Goal: Task Accomplishment & Management: Manage account settings

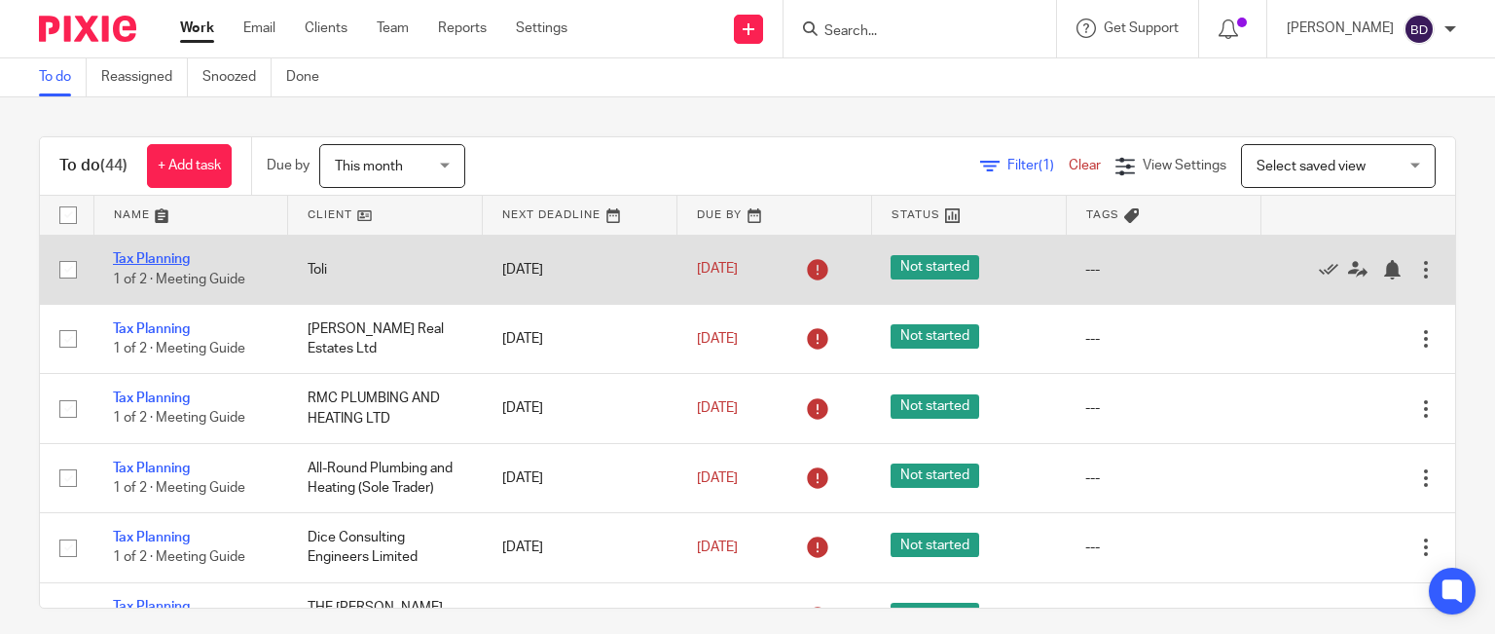
click at [161, 263] on link "Tax Planning" at bounding box center [151, 259] width 77 height 14
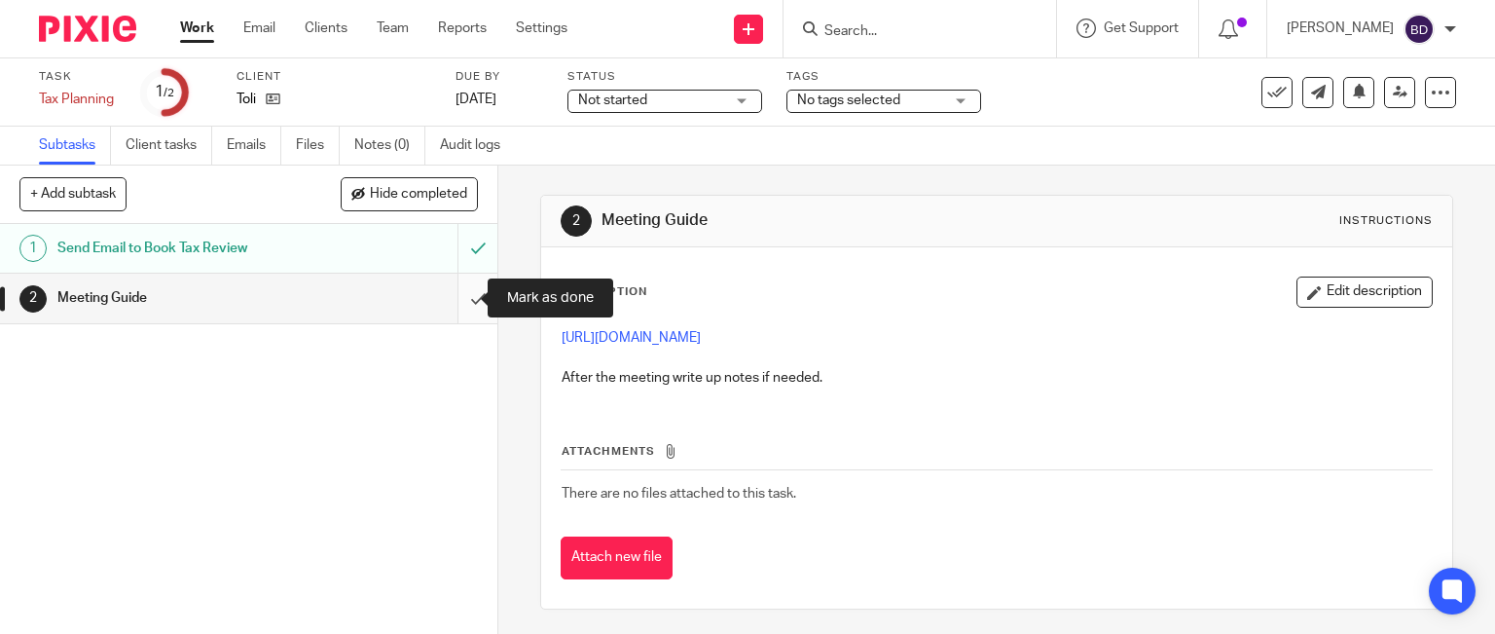
click at [457, 294] on input "submit" at bounding box center [248, 297] width 497 height 49
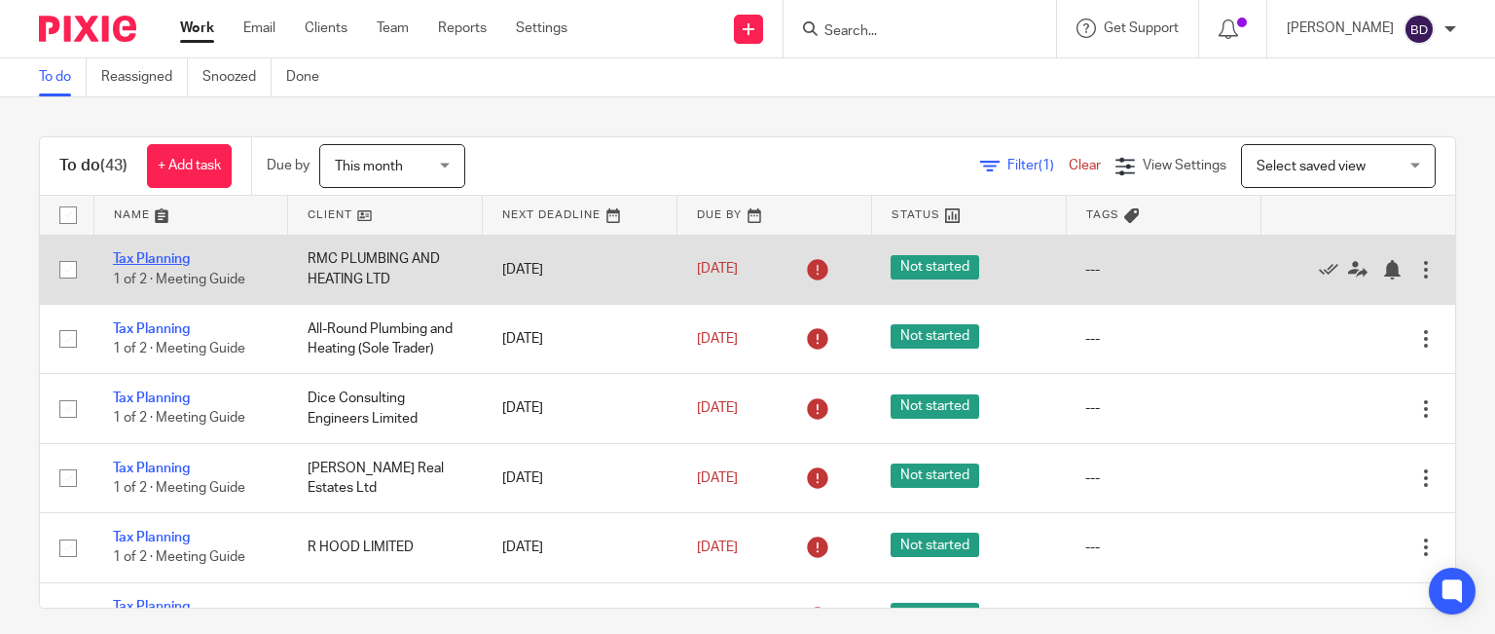
click at [157, 253] on link "Tax Planning" at bounding box center [151, 259] width 77 height 14
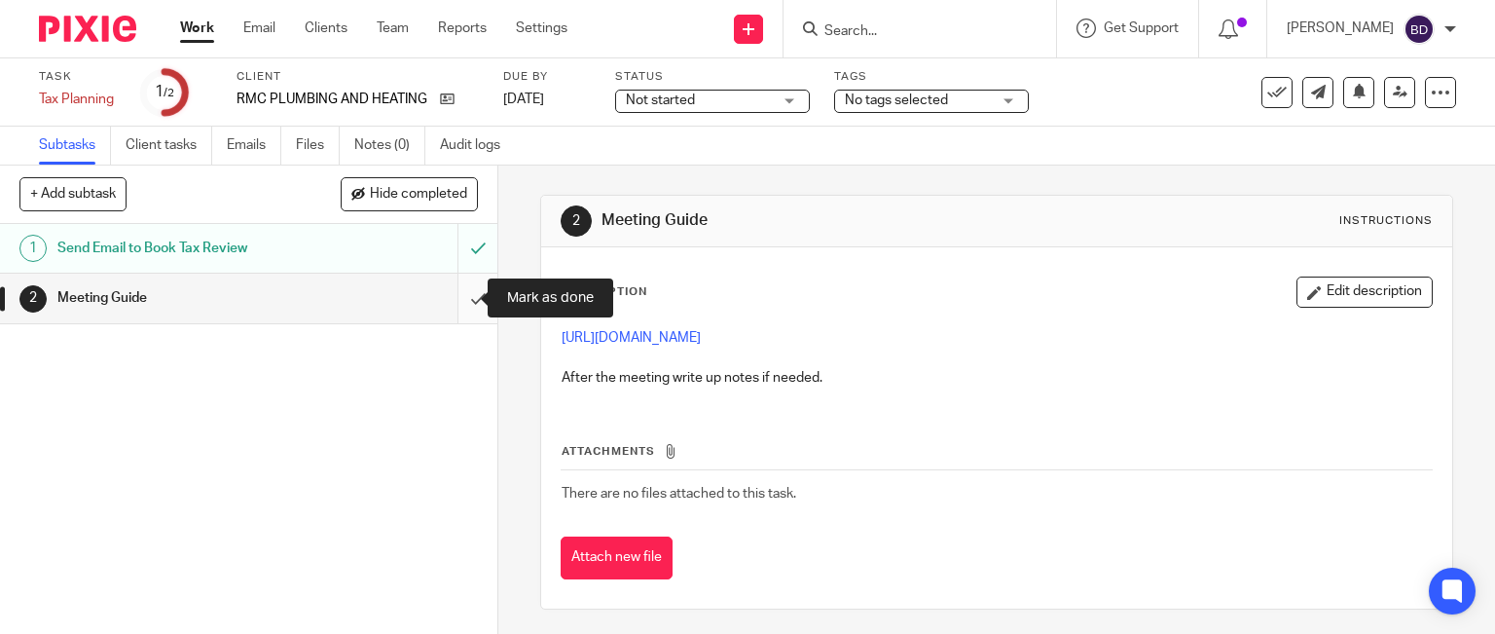
click at [448, 292] on input "submit" at bounding box center [248, 297] width 497 height 49
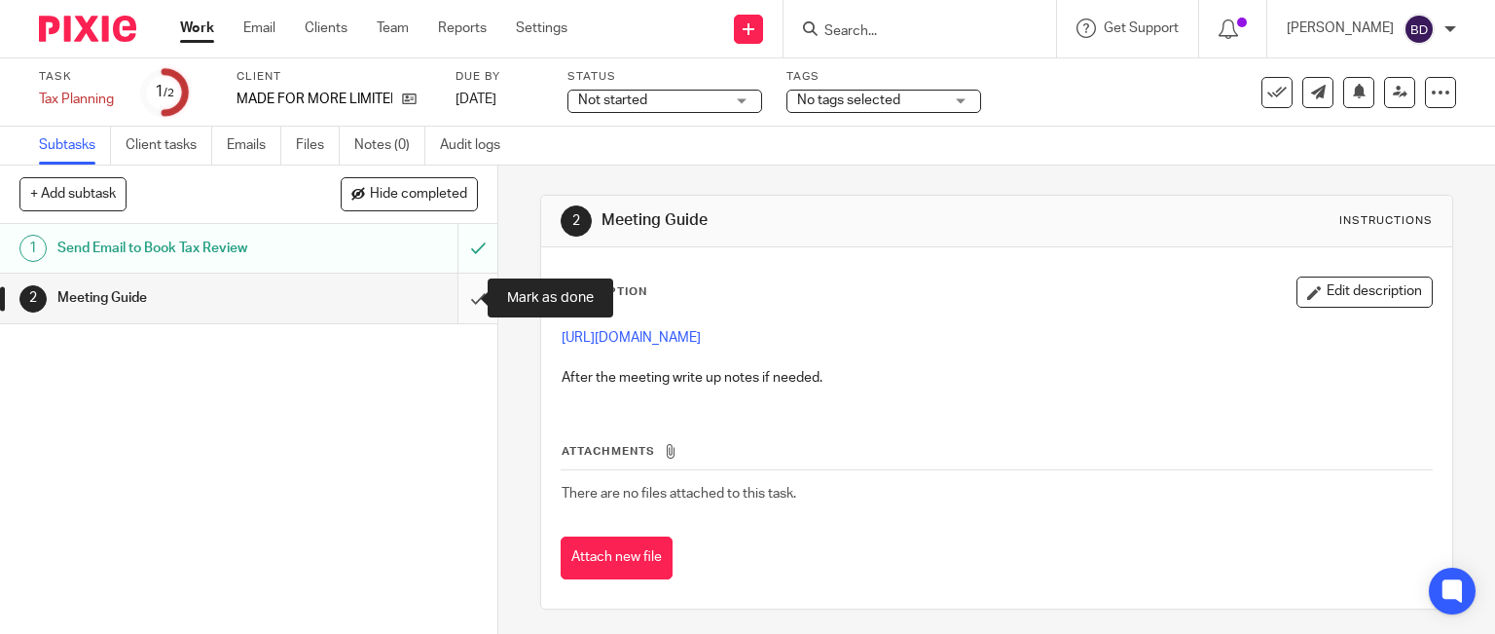
click at [452, 290] on input "submit" at bounding box center [248, 297] width 497 height 49
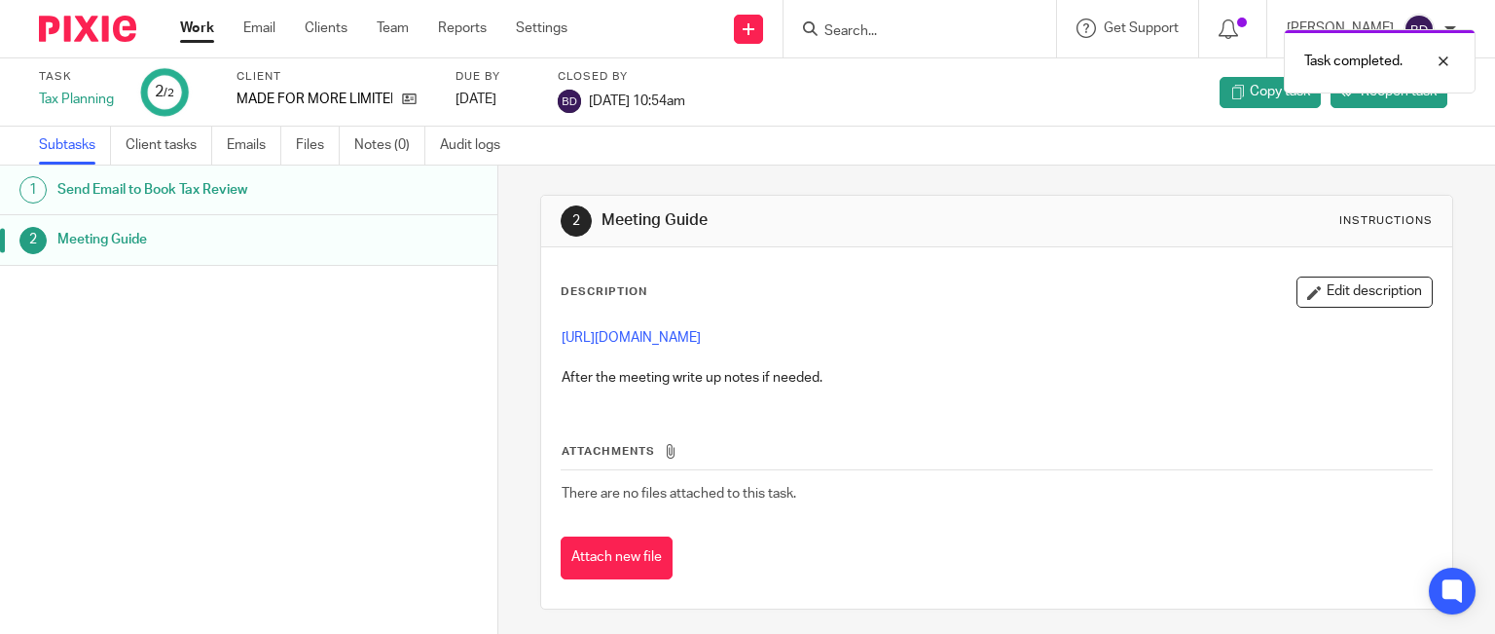
click at [191, 29] on link "Work" at bounding box center [197, 27] width 34 height 19
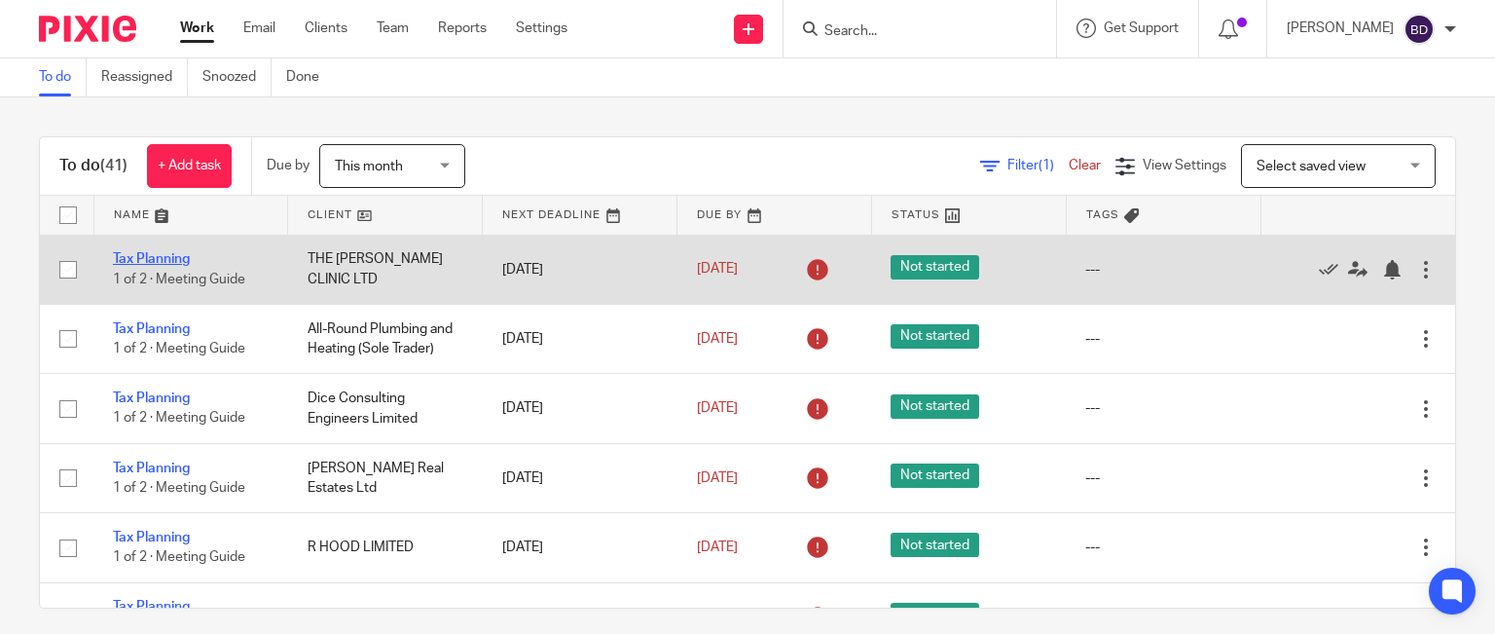
click at [171, 257] on link "Tax Planning" at bounding box center [151, 259] width 77 height 14
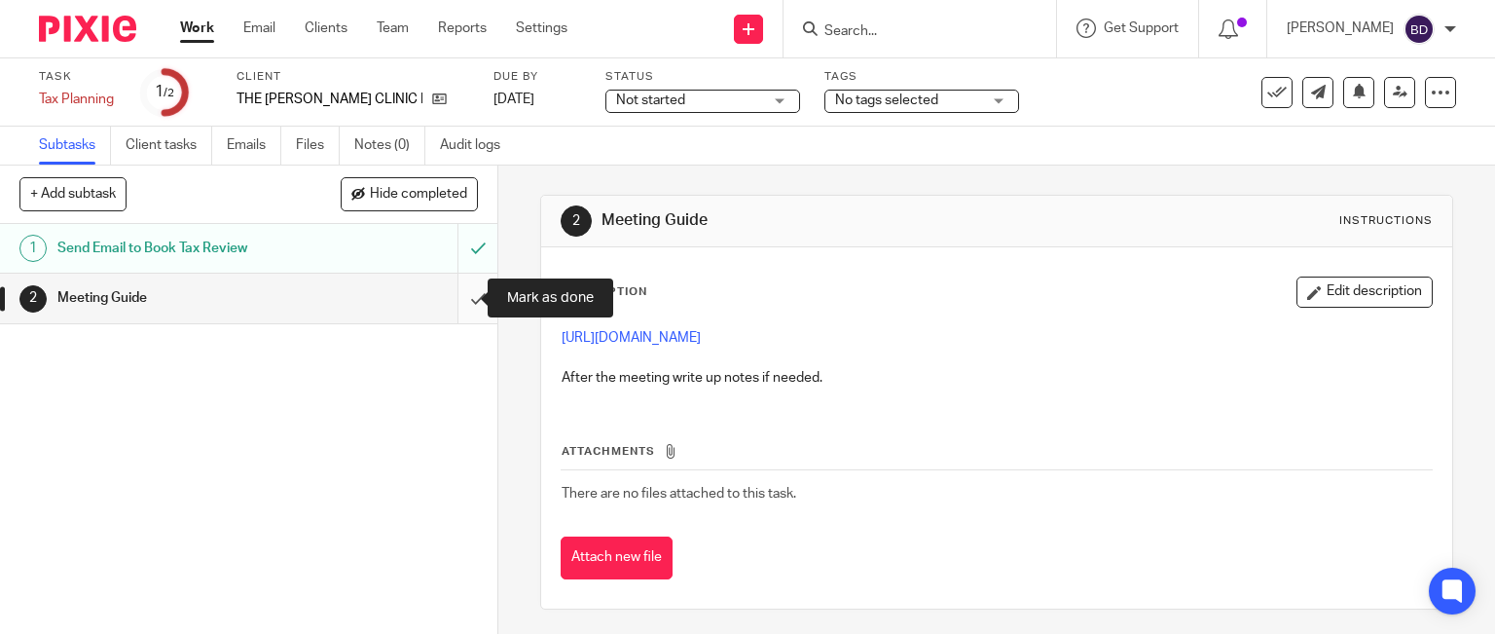
click at [462, 290] on input "submit" at bounding box center [248, 297] width 497 height 49
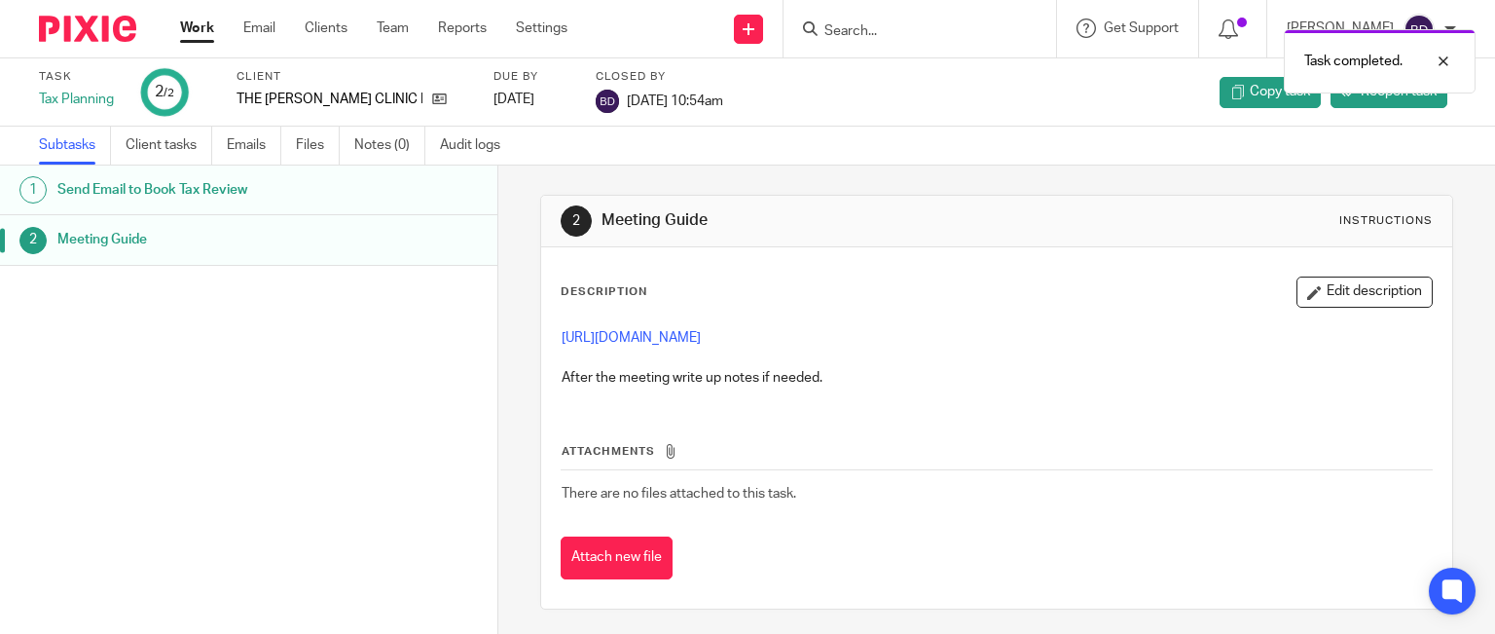
click at [191, 33] on link "Work" at bounding box center [197, 27] width 34 height 19
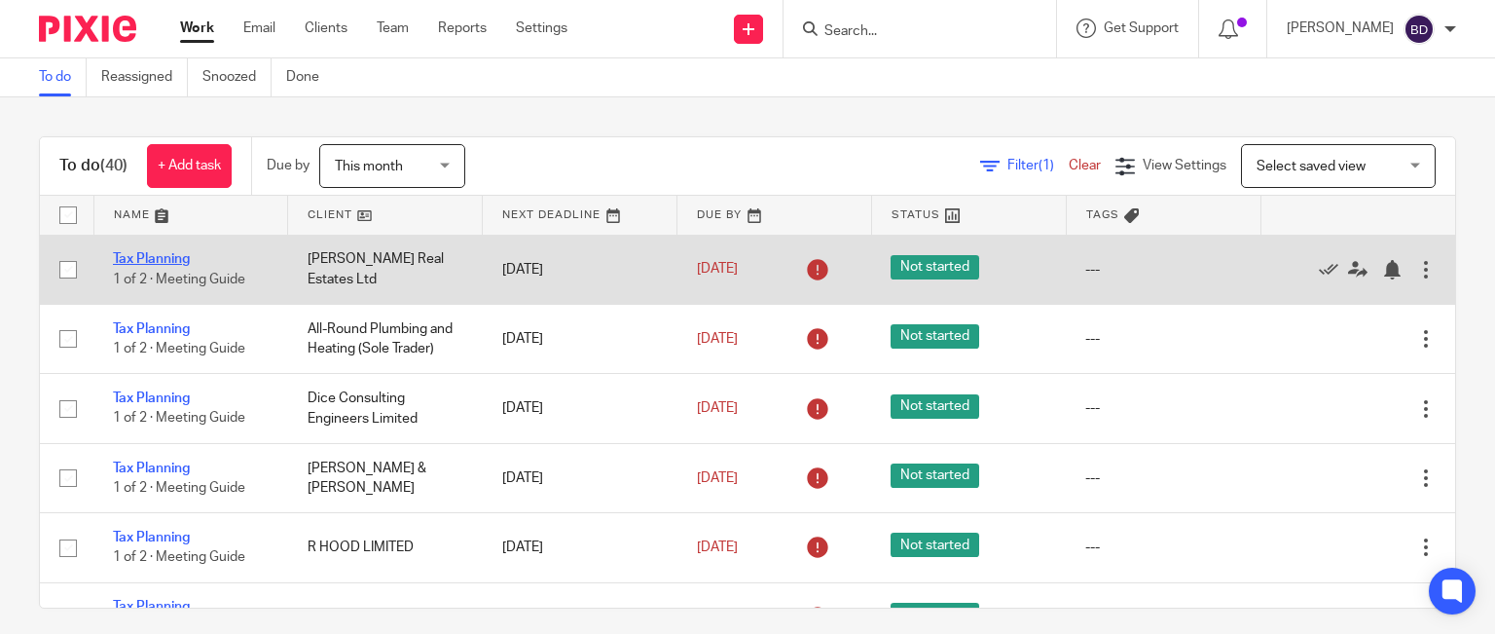
click at [154, 253] on link "Tax Planning" at bounding box center [151, 259] width 77 height 14
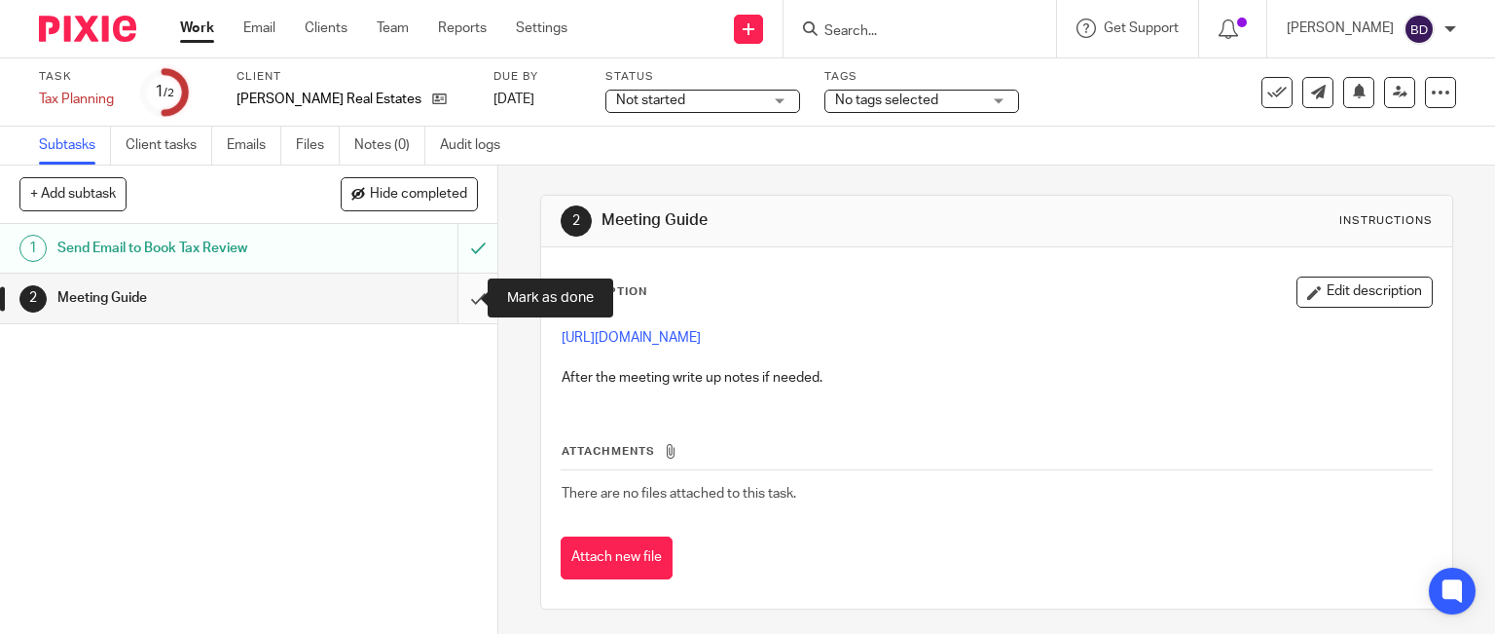
click at [455, 298] on input "submit" at bounding box center [248, 297] width 497 height 49
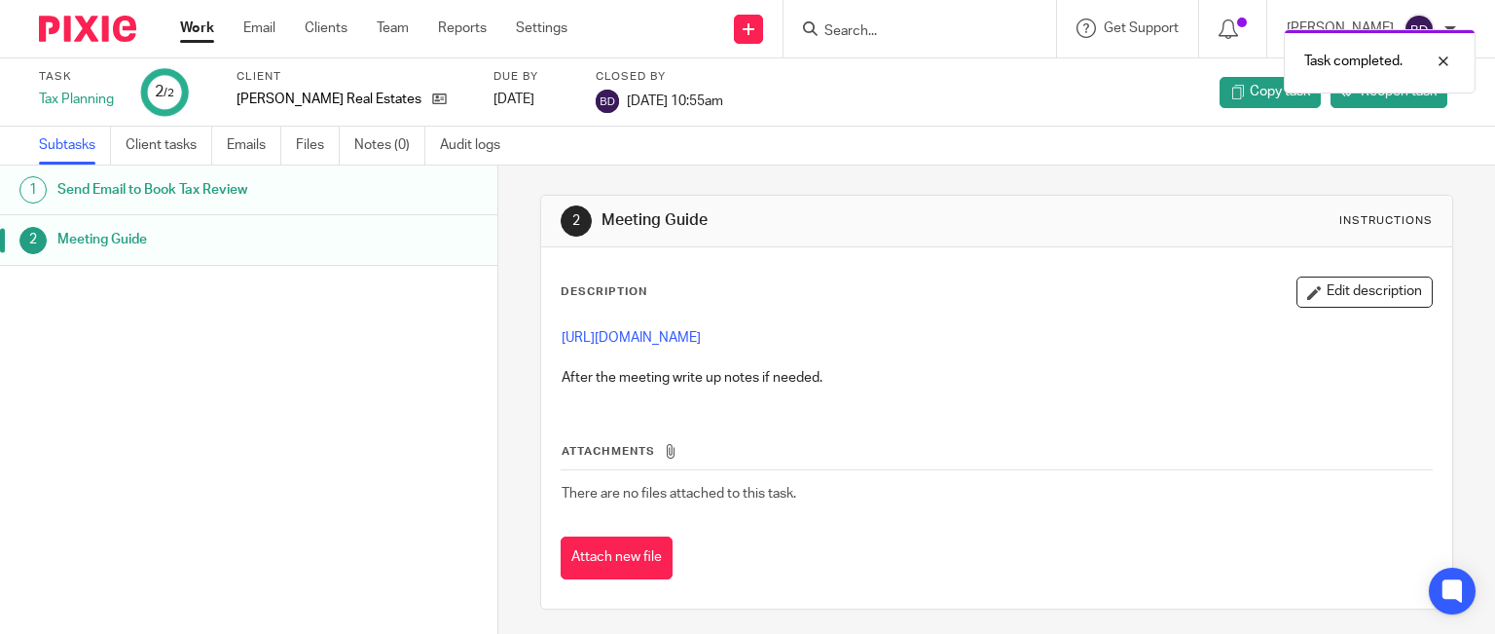
click at [197, 26] on link "Work" at bounding box center [197, 27] width 34 height 19
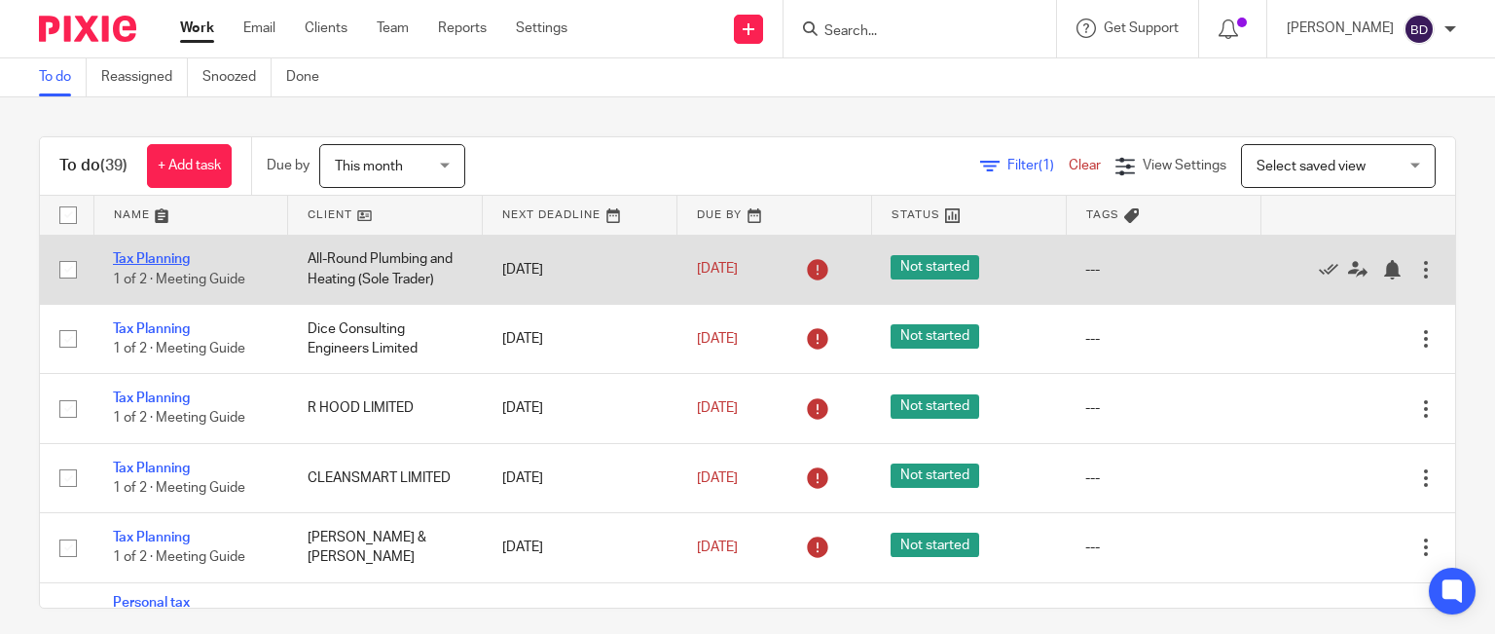
click at [150, 257] on link "Tax Planning" at bounding box center [151, 259] width 77 height 14
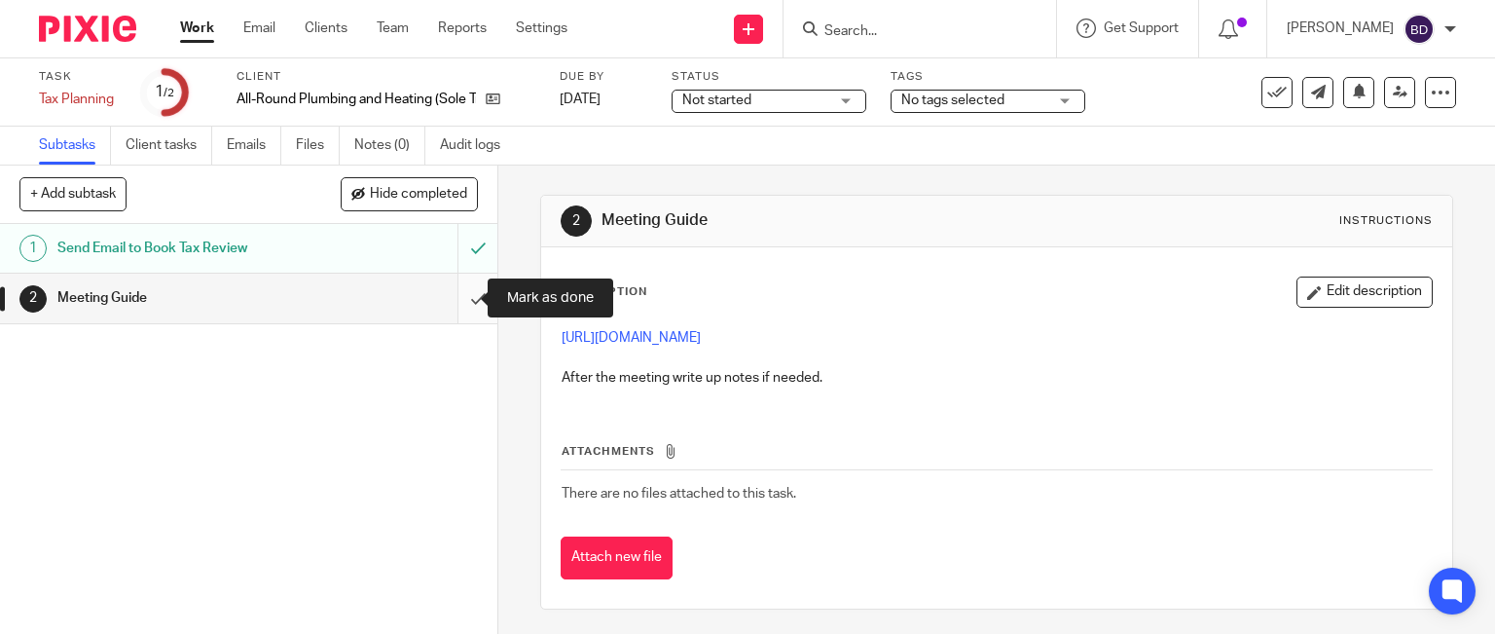
click at [450, 295] on input "submit" at bounding box center [248, 297] width 497 height 49
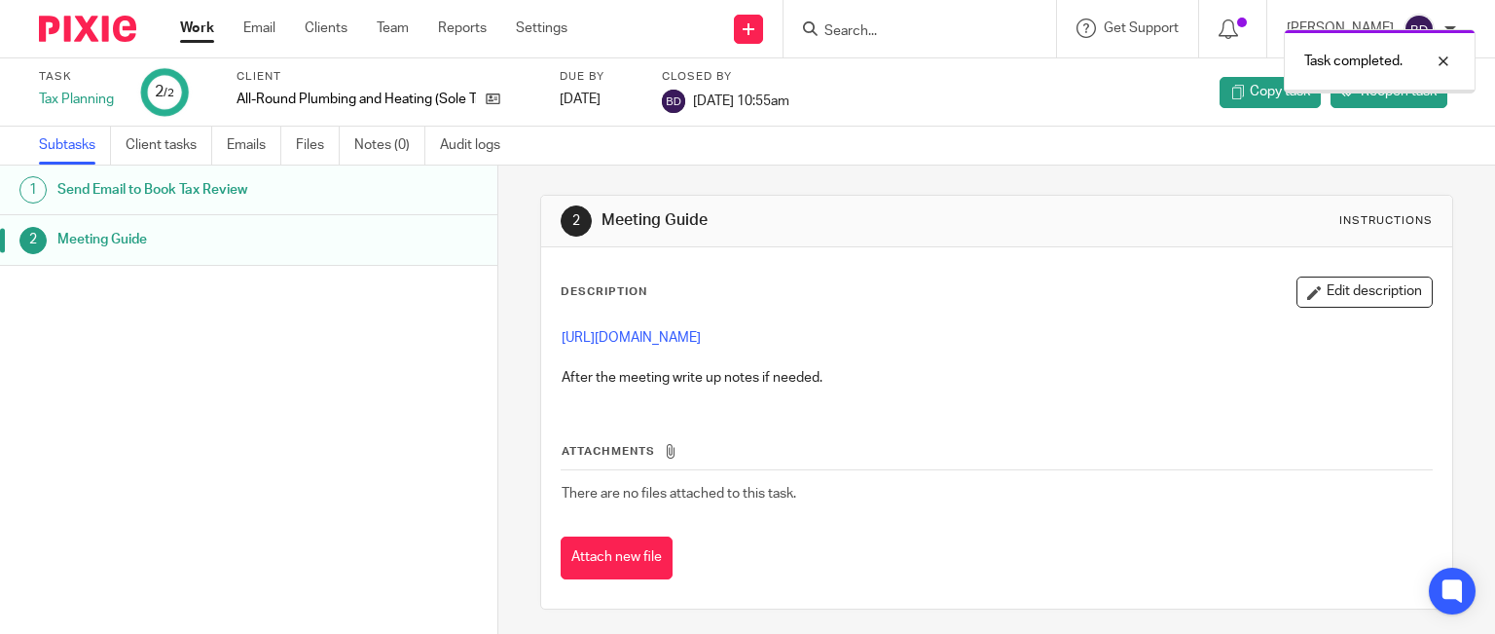
click at [187, 29] on link "Work" at bounding box center [197, 27] width 34 height 19
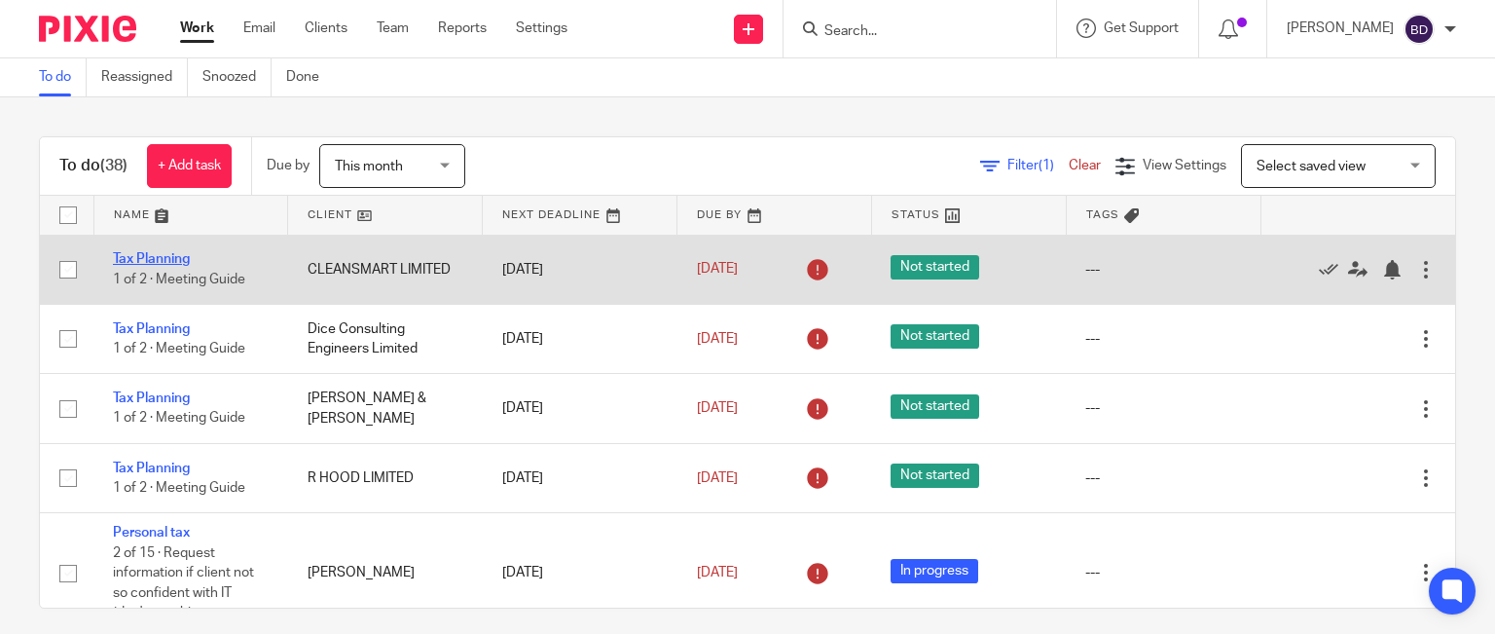
click at [175, 256] on link "Tax Planning" at bounding box center [151, 259] width 77 height 14
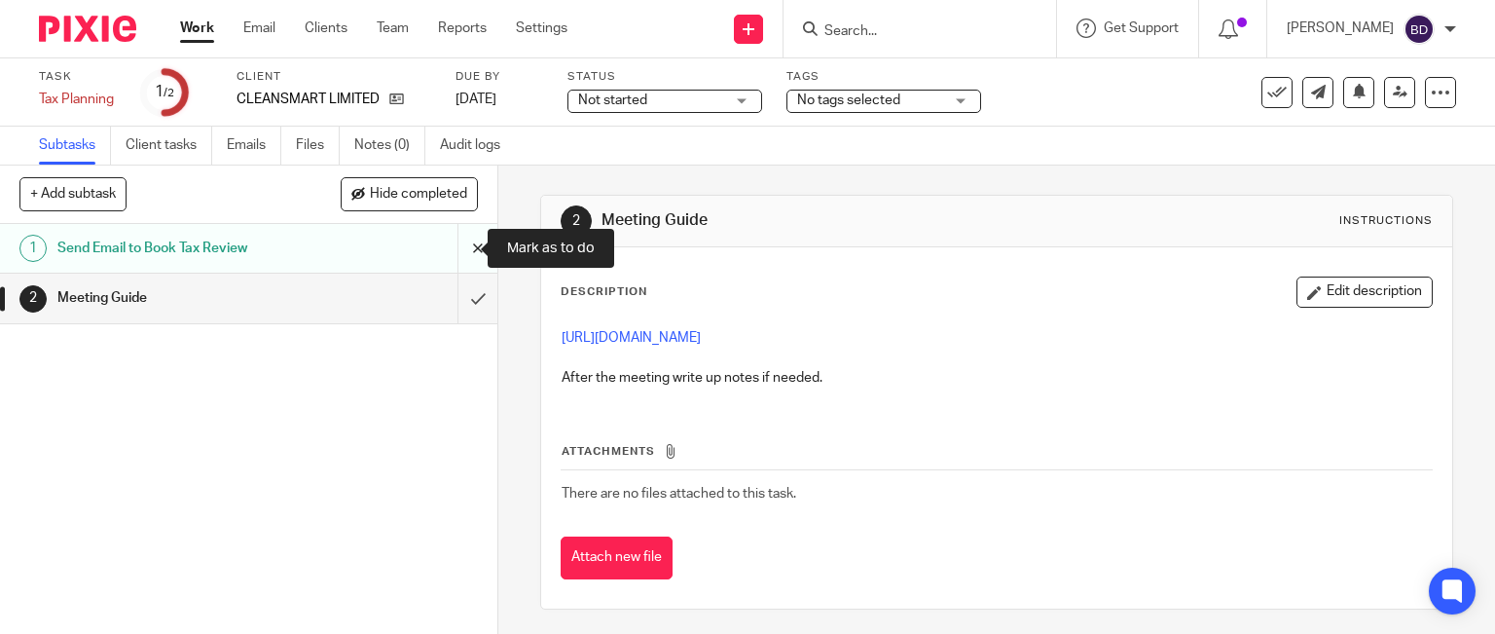
click at [451, 247] on input "submit" at bounding box center [248, 248] width 497 height 49
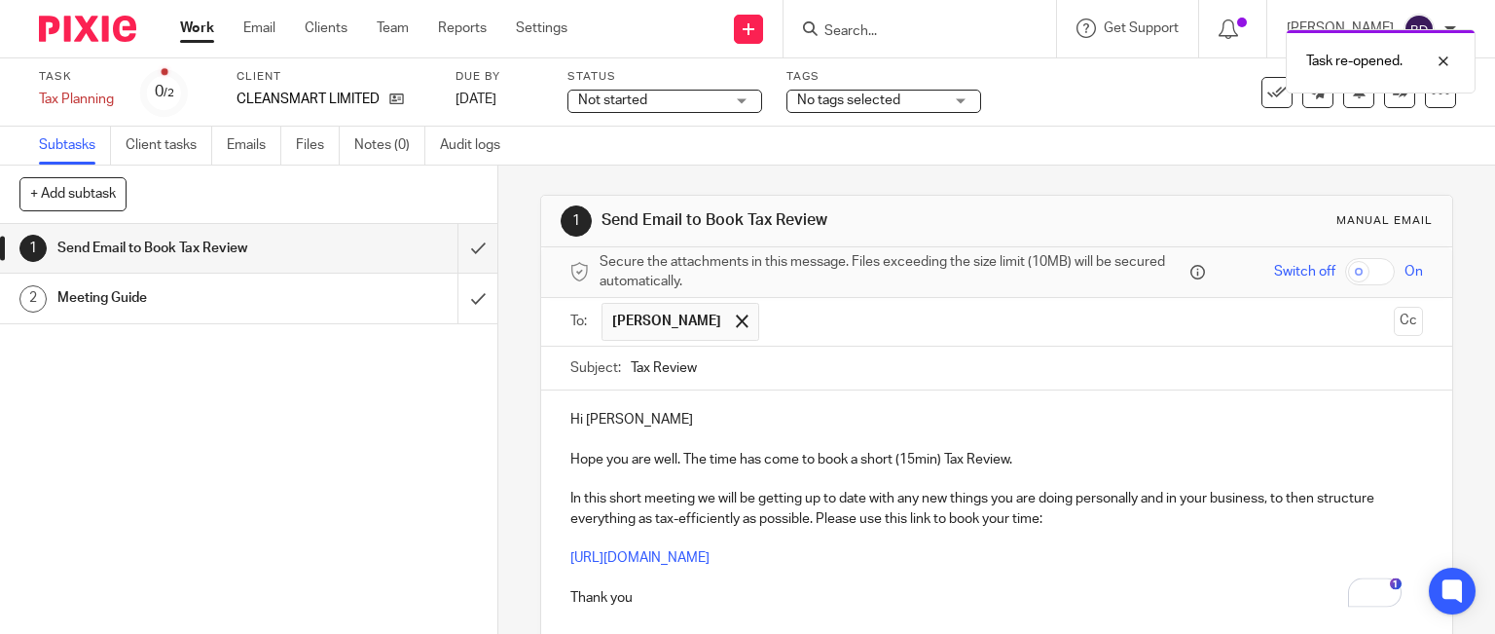
click at [662, 417] on p "Hi Matthew" at bounding box center [997, 419] width 854 height 19
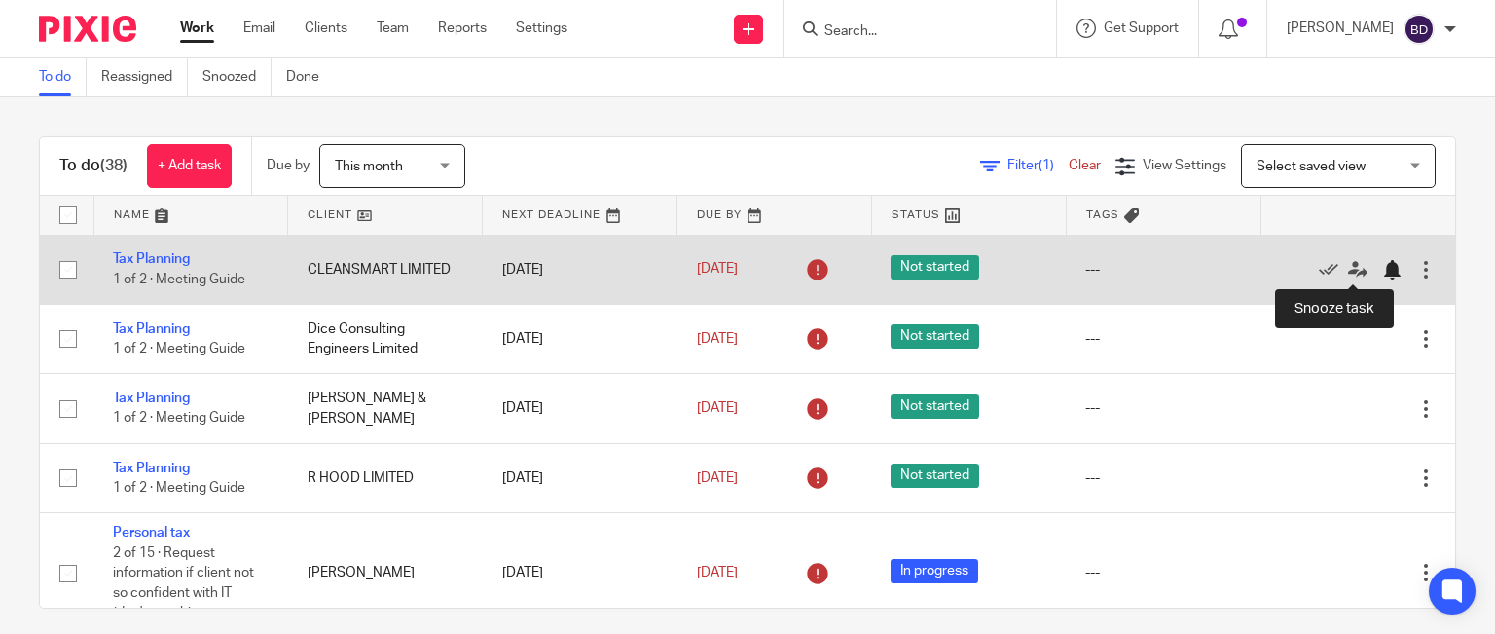
click at [1382, 268] on div at bounding box center [1391, 269] width 19 height 19
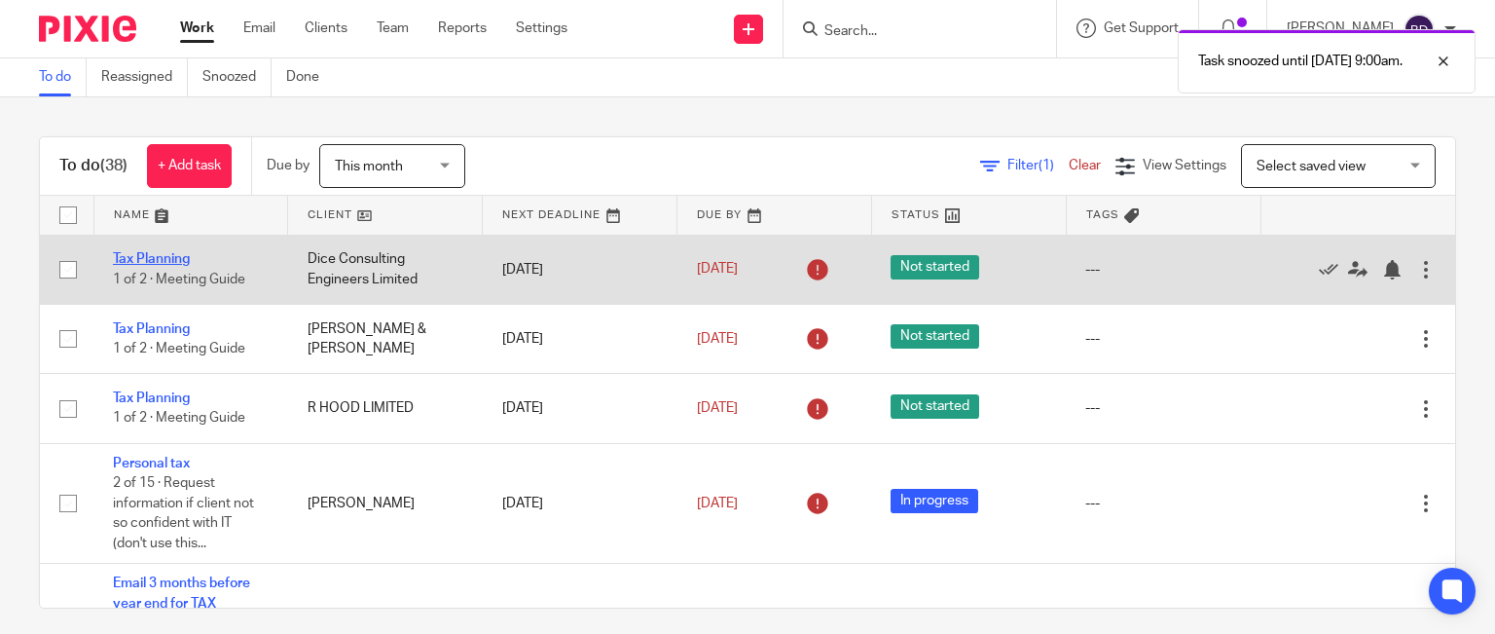
click at [150, 264] on link "Tax Planning" at bounding box center [151, 259] width 77 height 14
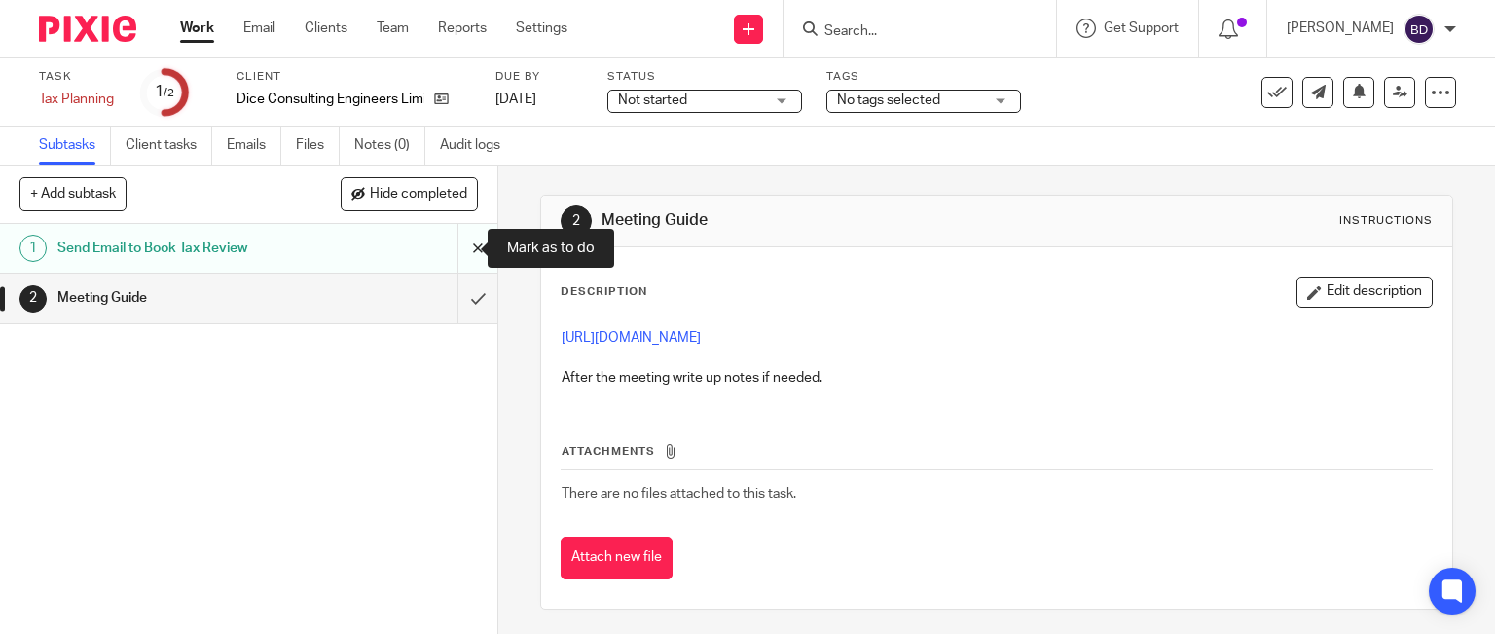
click at [468, 250] on input "submit" at bounding box center [248, 248] width 497 height 49
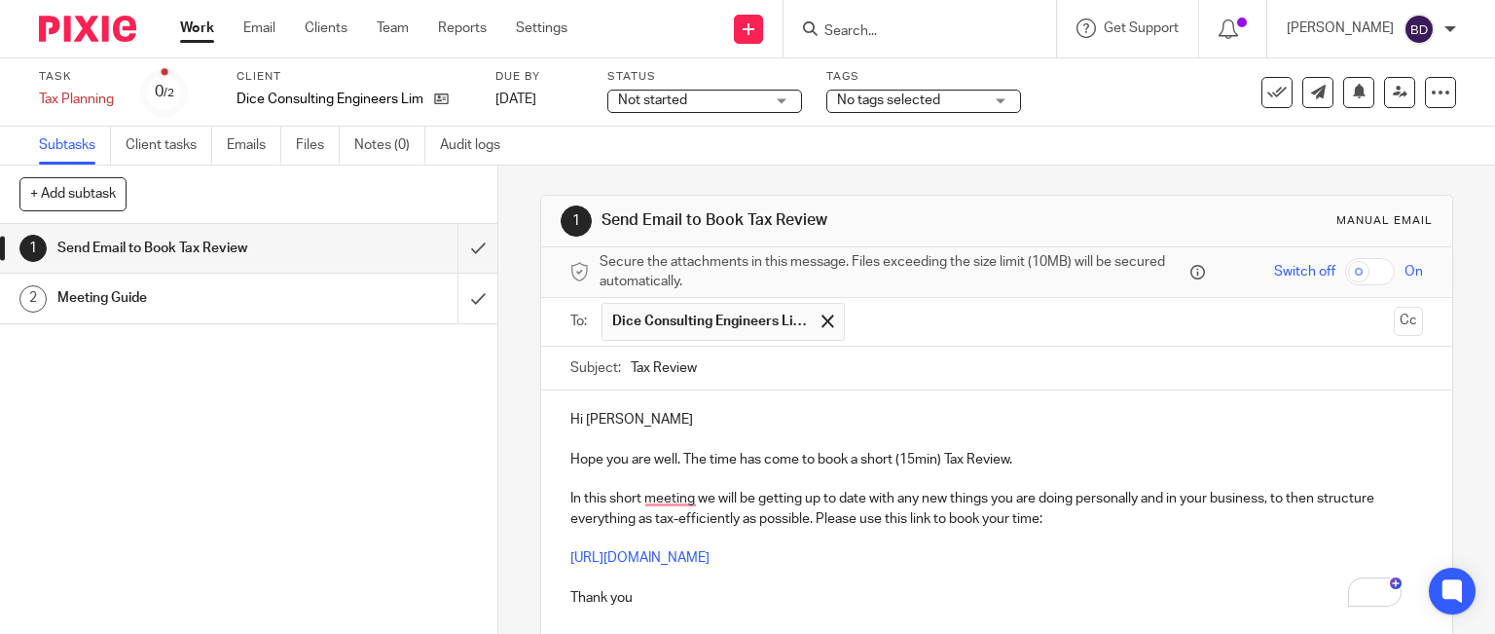
click at [898, 318] on input "text" at bounding box center [1120, 322] width 531 height 38
click at [1050, 331] on input "text" at bounding box center [1201, 322] width 369 height 38
click at [693, 410] on p "Hi Wayne" at bounding box center [997, 419] width 854 height 19
click at [742, 368] on input "Tax Review" at bounding box center [1027, 368] width 793 height 44
type input "Tax Review"
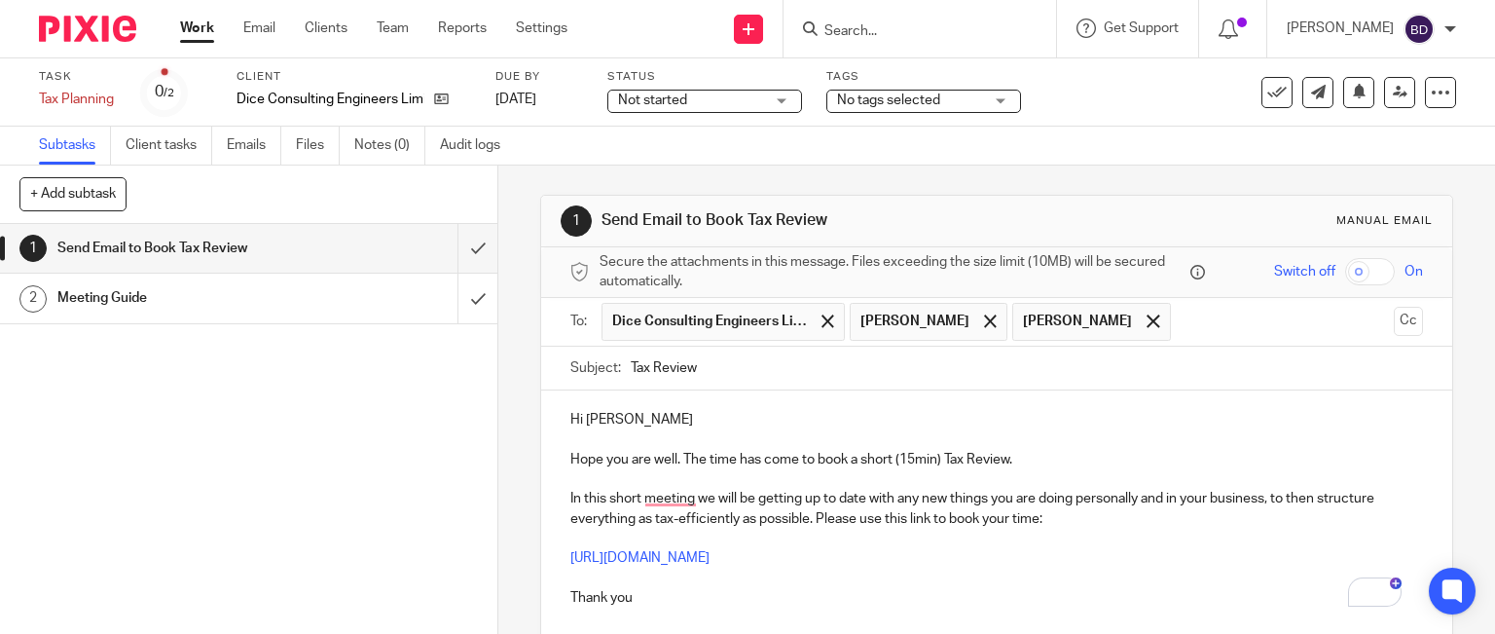
click at [654, 420] on p "Hi Wayne" at bounding box center [997, 419] width 854 height 19
click at [573, 456] on p "Hope you are well. The time has come to book a short (15min) Tax Review." at bounding box center [997, 459] width 854 height 19
click at [864, 458] on p "I hope you are well. The time has come to book a short (15min) Tax Review." at bounding box center [997, 459] width 854 height 19
drag, startPoint x: 685, startPoint y: 426, endPoint x: 701, endPoint y: 417, distance: 18.4
click at [685, 424] on p "Hi Wayne," at bounding box center [997, 419] width 854 height 19
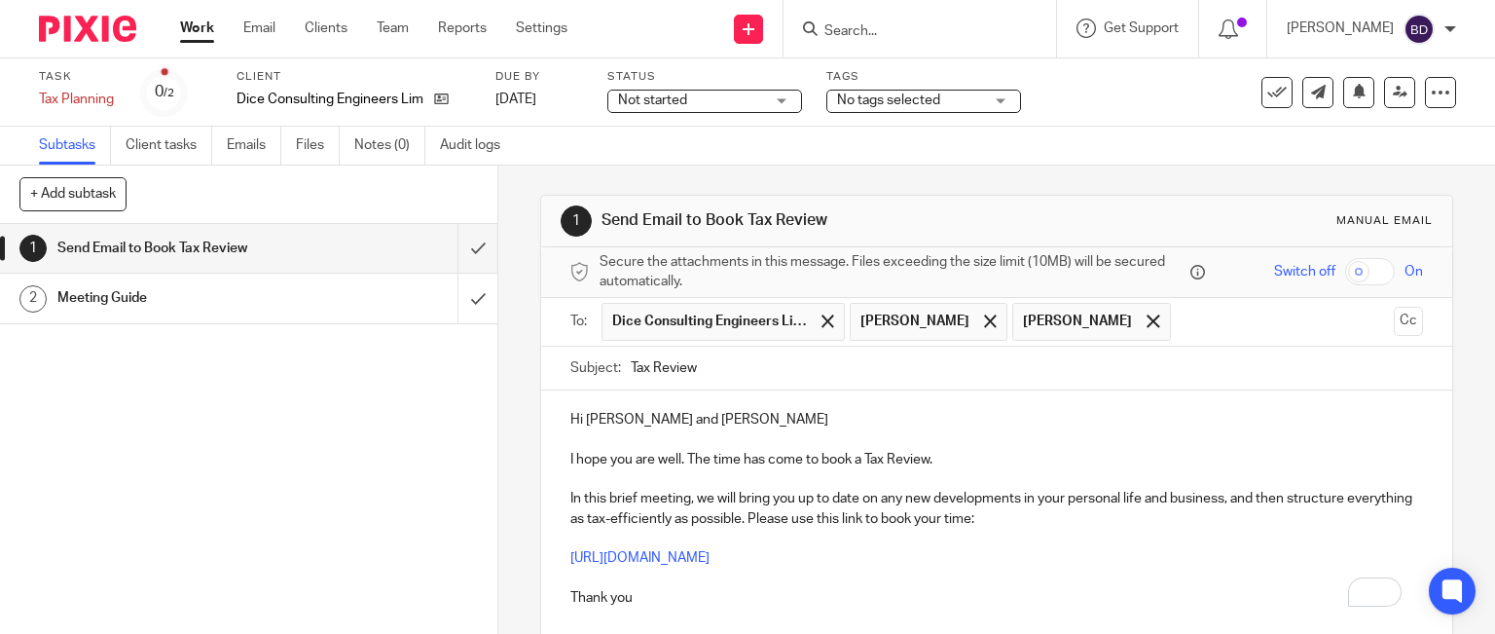
click at [677, 599] on p "Thank you" at bounding box center [997, 588] width 854 height 40
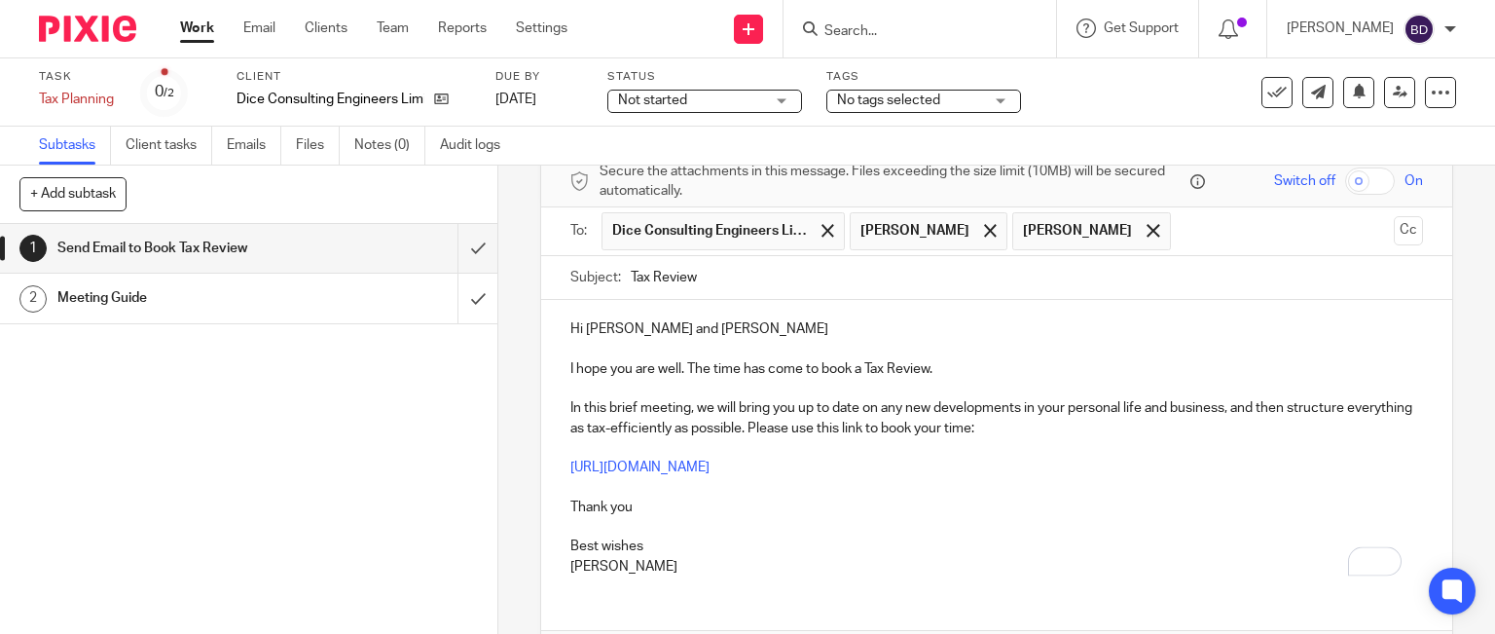
scroll to position [218, 0]
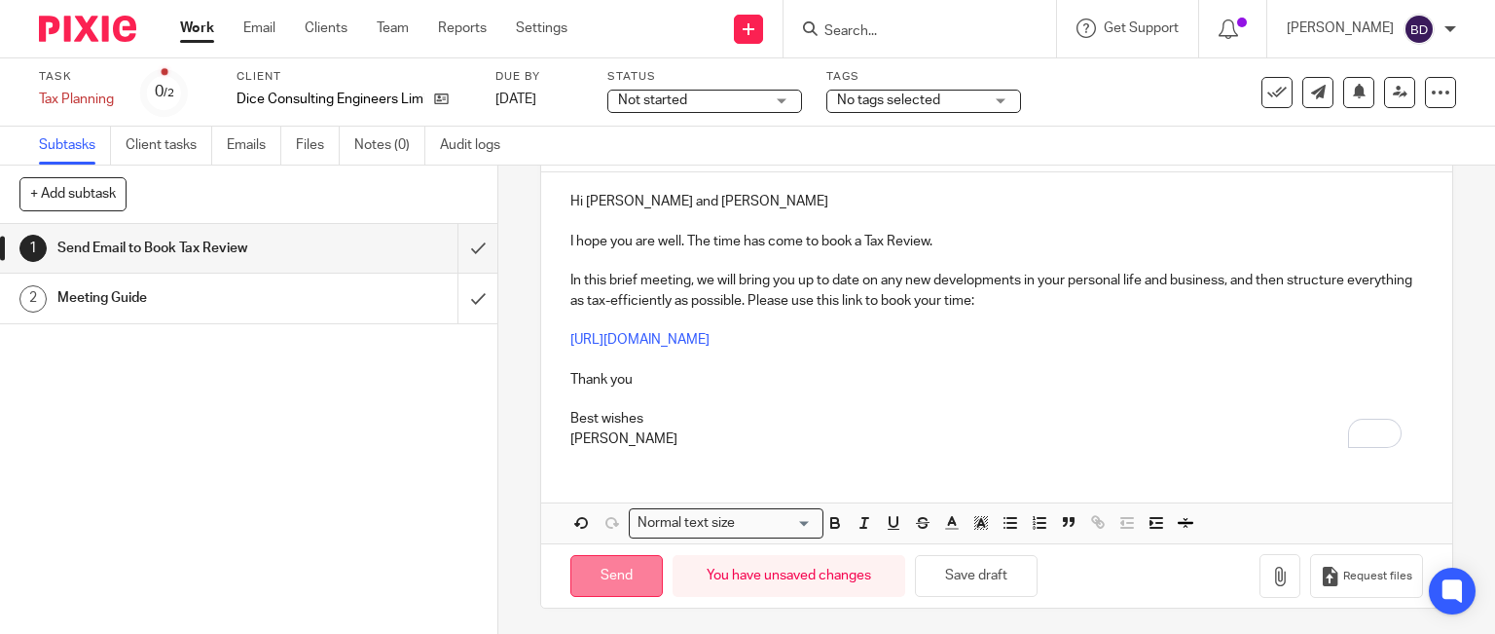
click at [620, 568] on input "Send" at bounding box center [616, 576] width 92 height 42
type input "Sent"
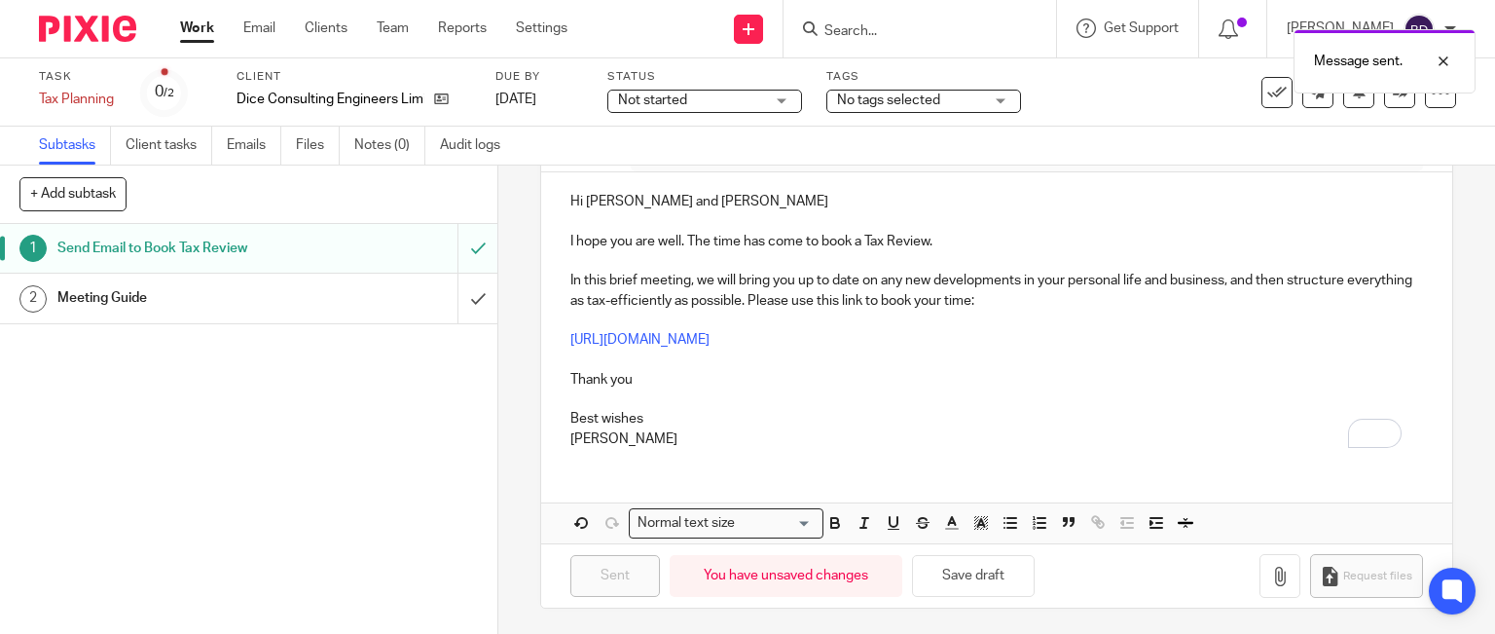
click at [188, 25] on link "Work" at bounding box center [197, 27] width 34 height 19
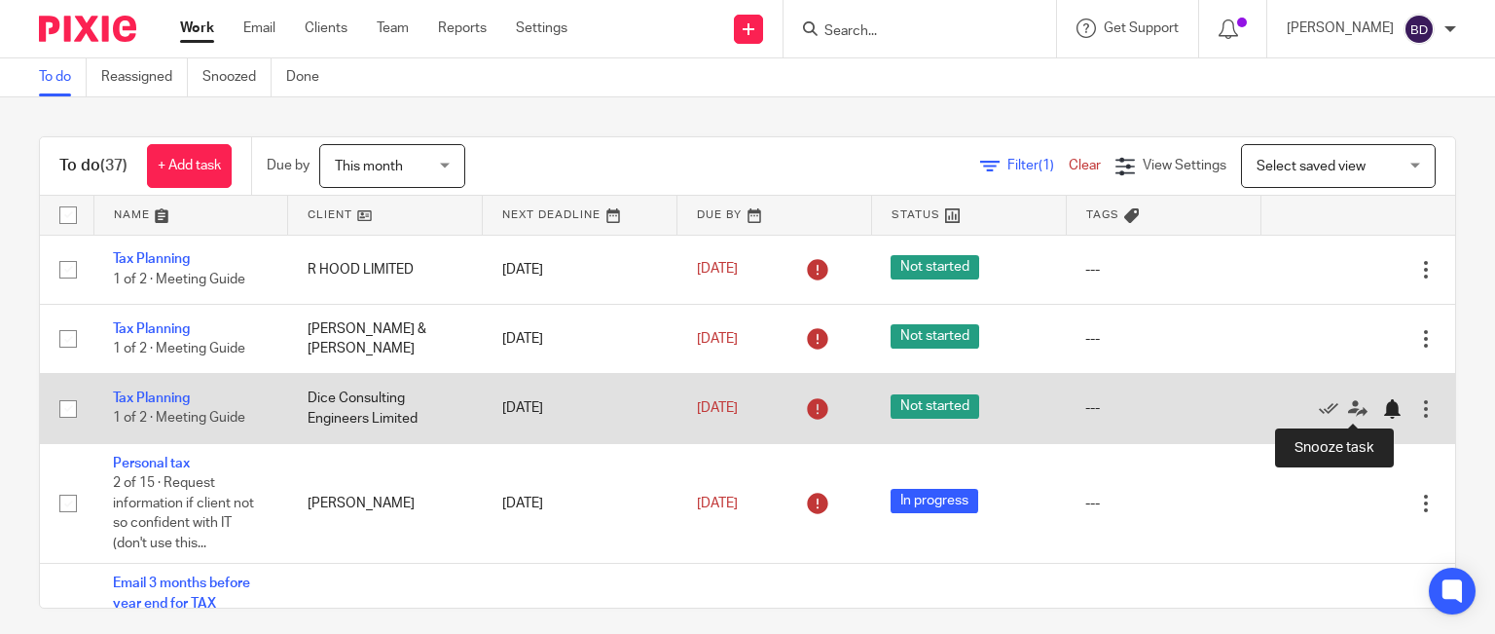
click at [1382, 412] on div at bounding box center [1391, 408] width 19 height 19
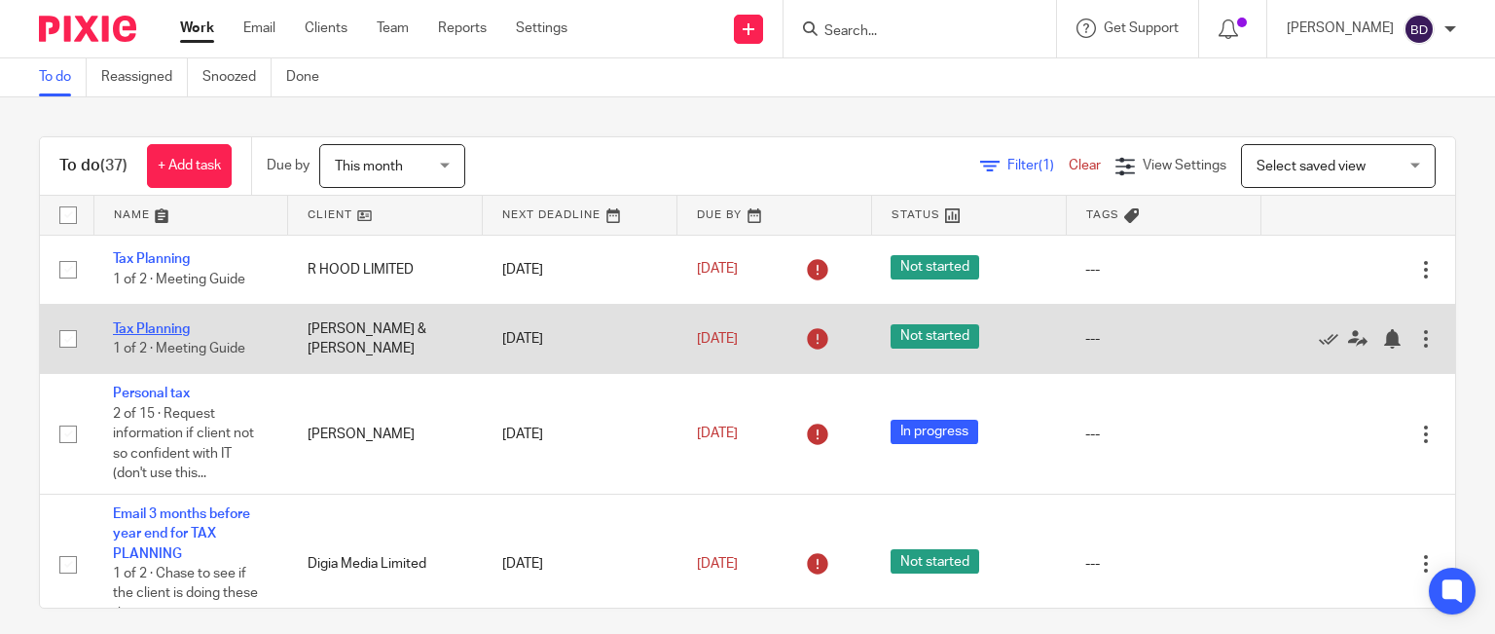
click at [177, 326] on link "Tax Planning" at bounding box center [151, 329] width 77 height 14
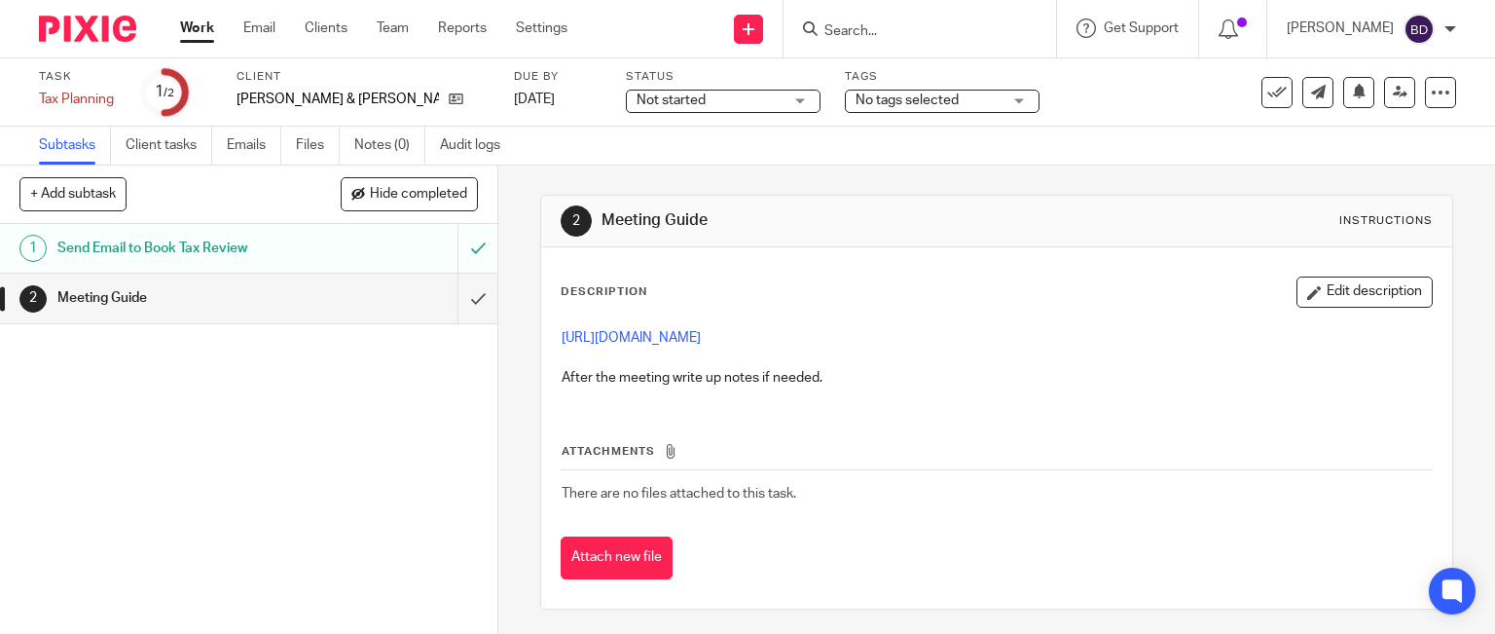
click at [187, 23] on link "Work" at bounding box center [197, 27] width 34 height 19
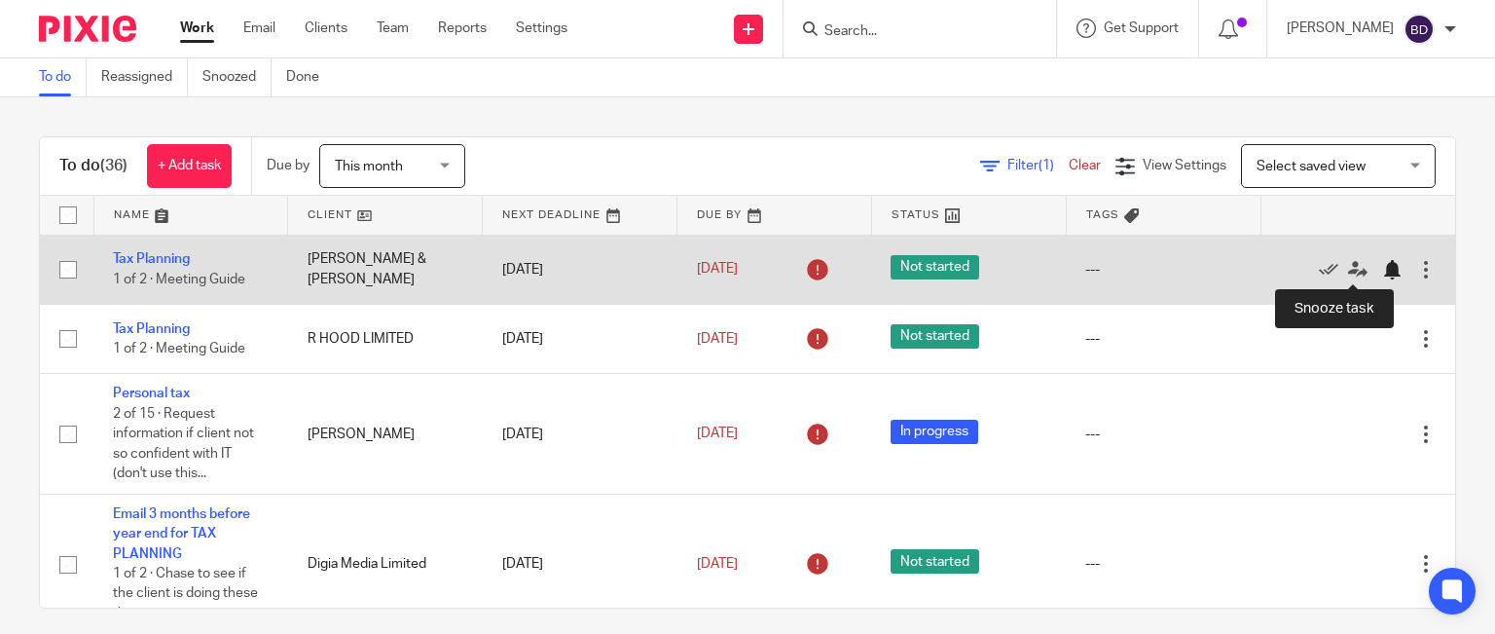
click at [1382, 272] on div at bounding box center [1391, 269] width 19 height 19
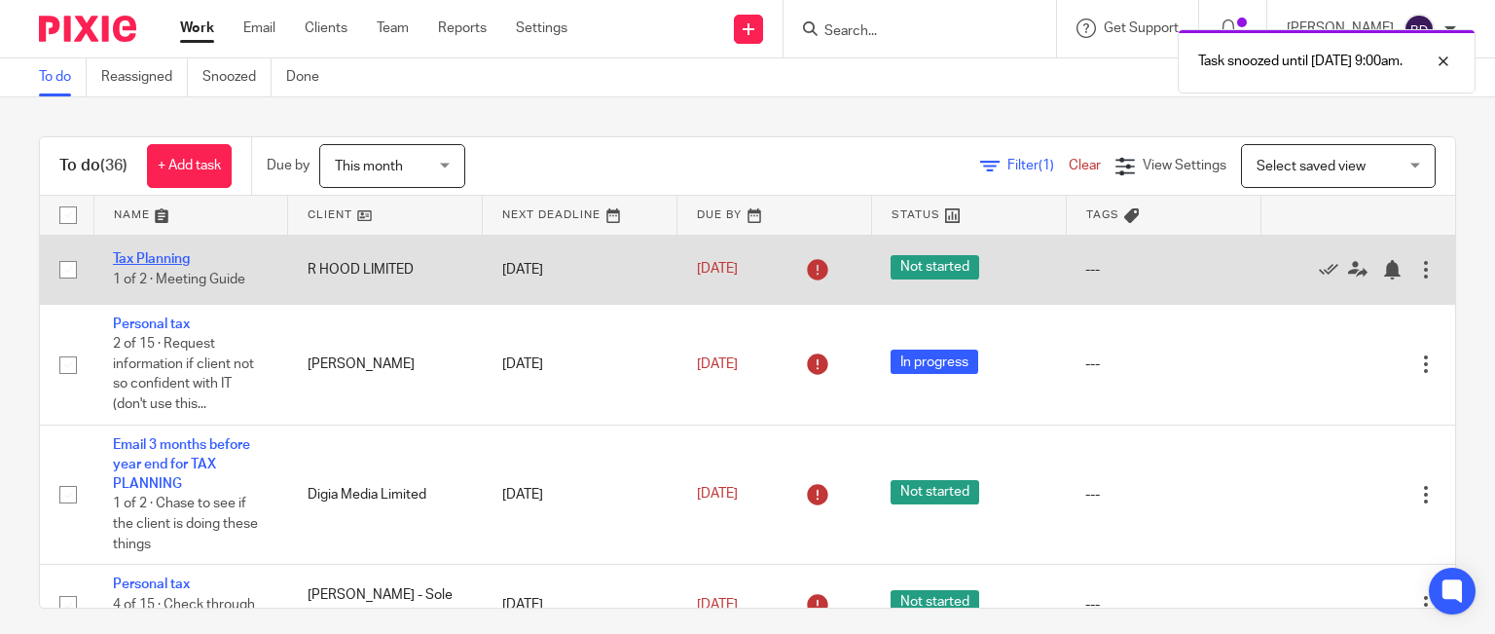
click at [162, 255] on link "Tax Planning" at bounding box center [151, 259] width 77 height 14
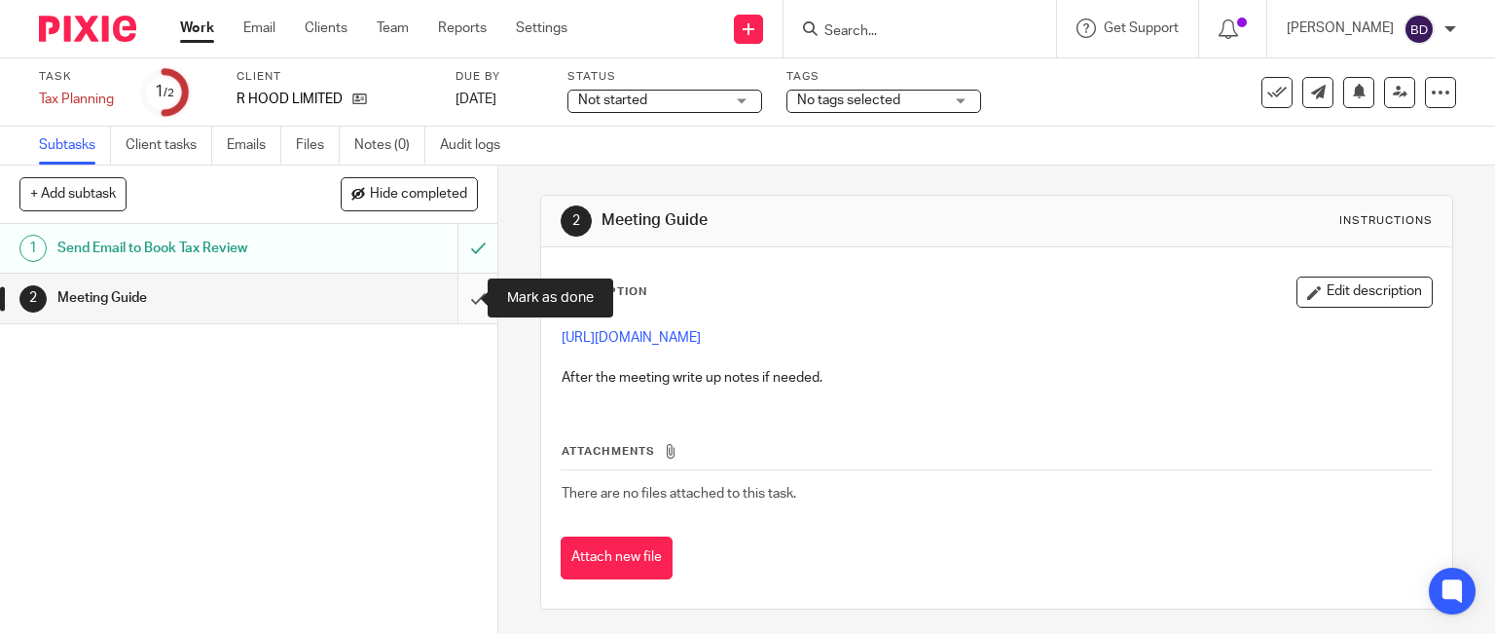
click at [461, 299] on input "submit" at bounding box center [248, 297] width 497 height 49
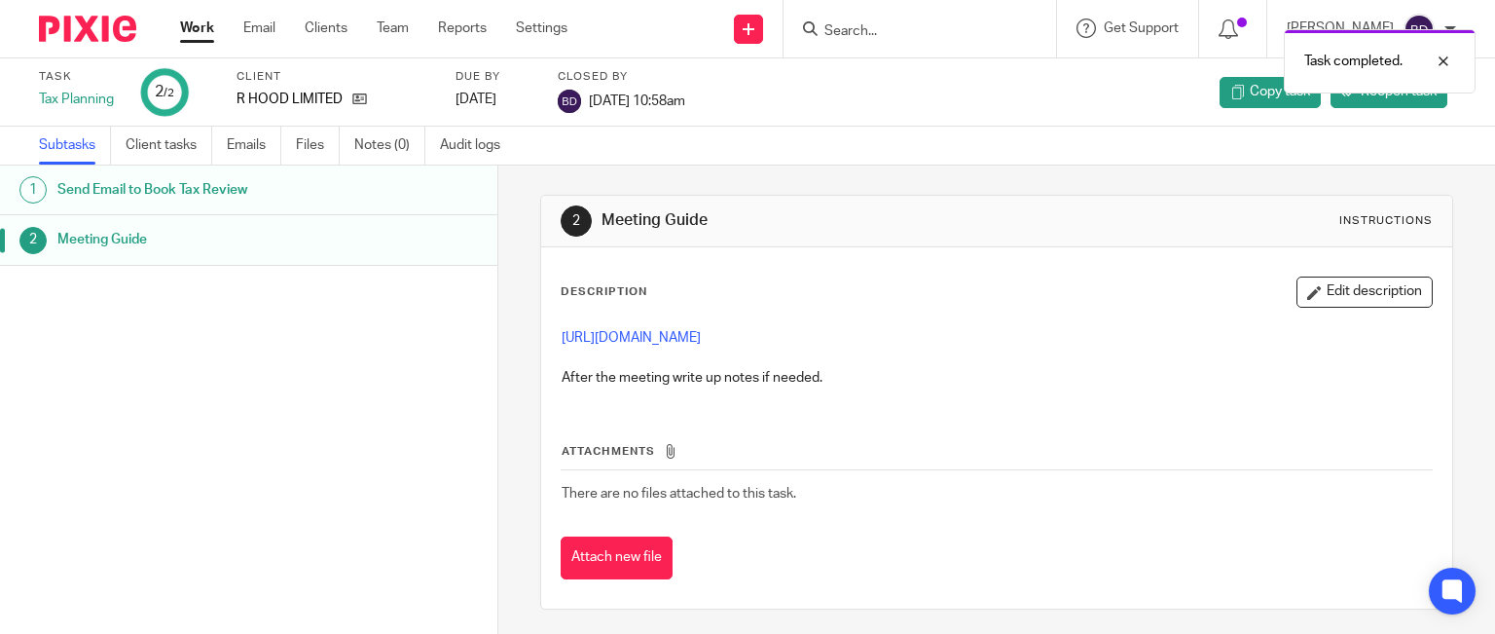
click at [193, 23] on link "Work" at bounding box center [197, 27] width 34 height 19
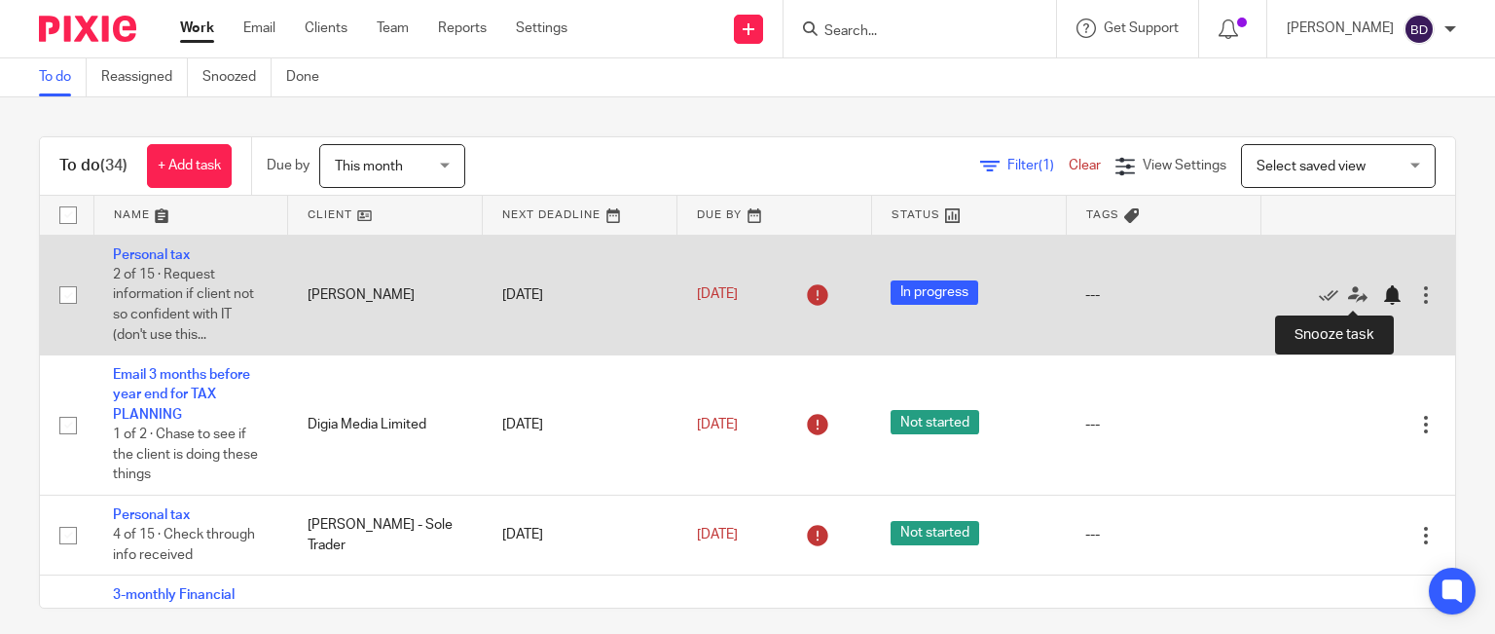
click at [1382, 299] on div at bounding box center [1391, 294] width 19 height 19
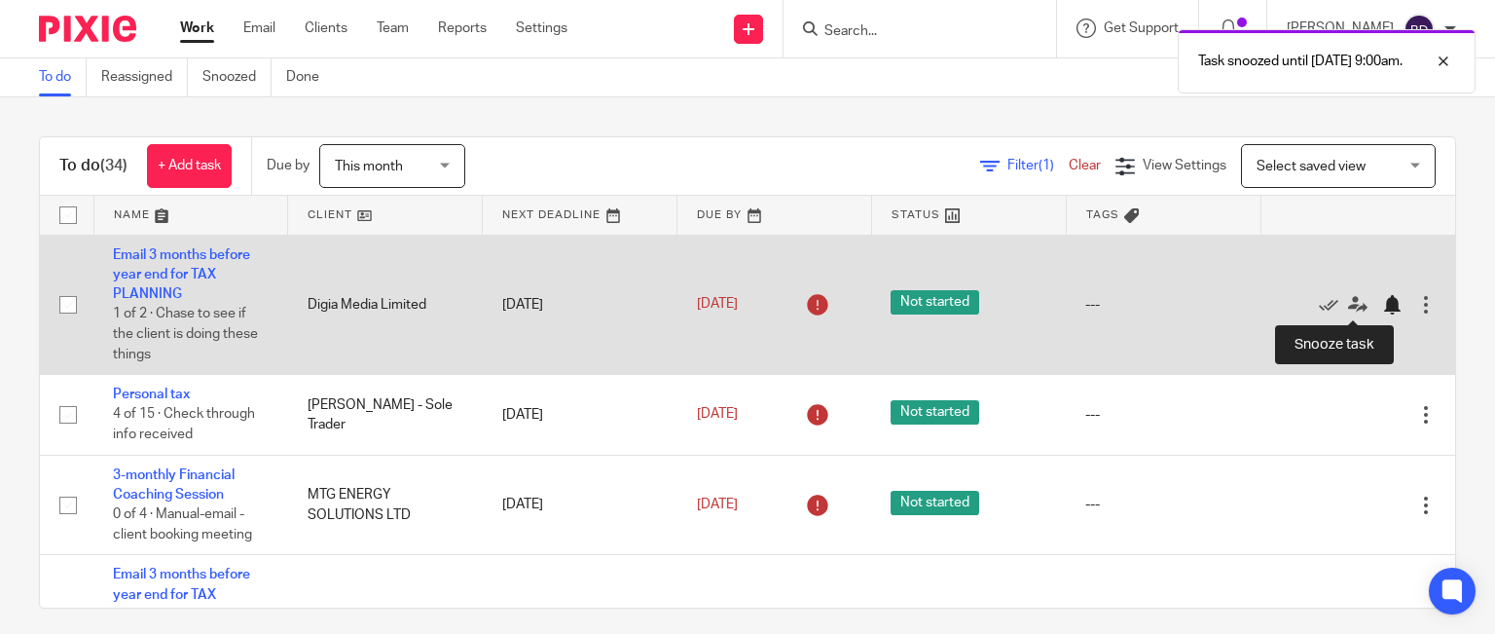
click at [1382, 307] on div at bounding box center [1391, 304] width 19 height 19
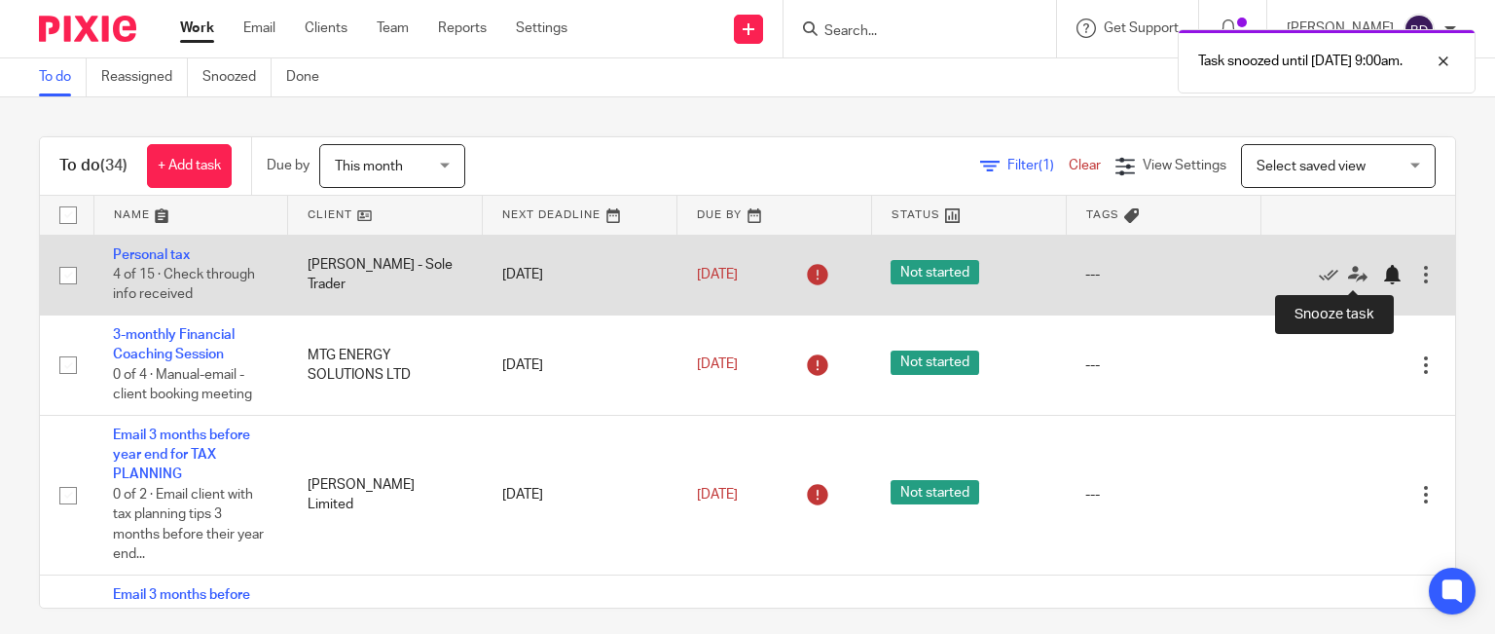
click at [1382, 269] on div at bounding box center [1391, 274] width 19 height 19
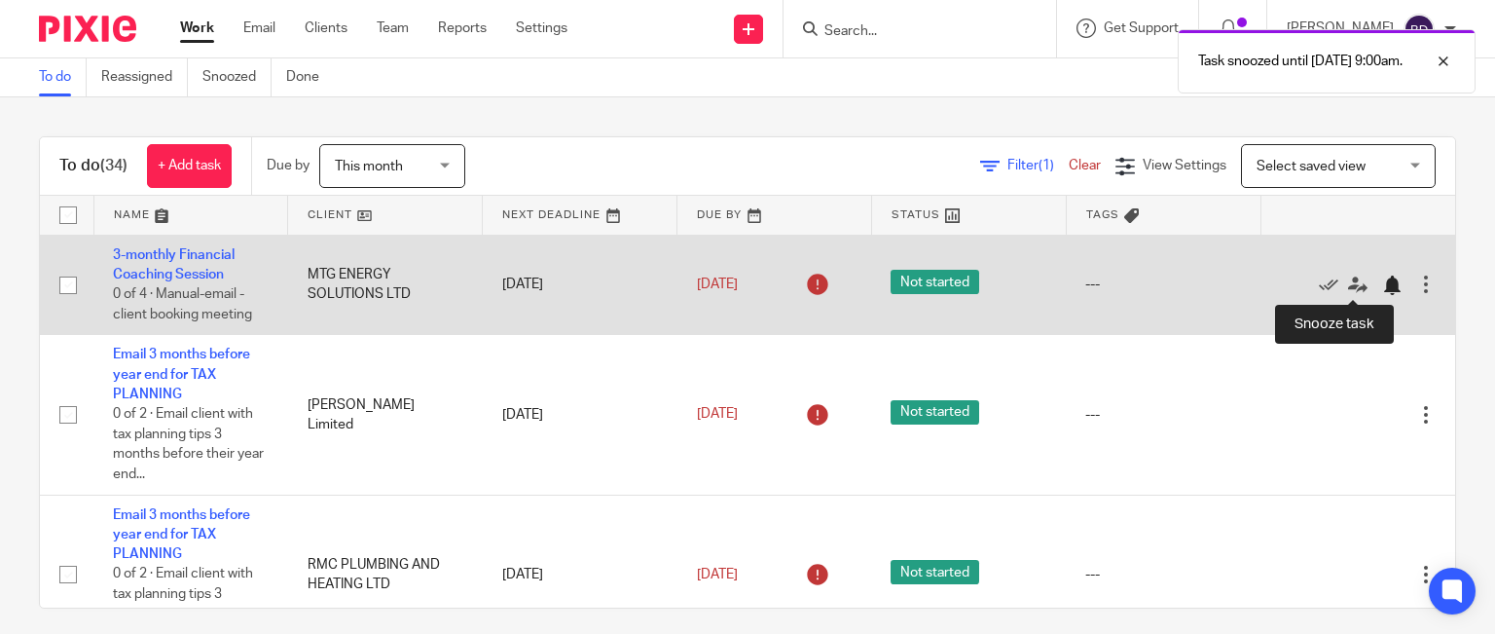
click at [1382, 281] on div at bounding box center [1391, 284] width 19 height 19
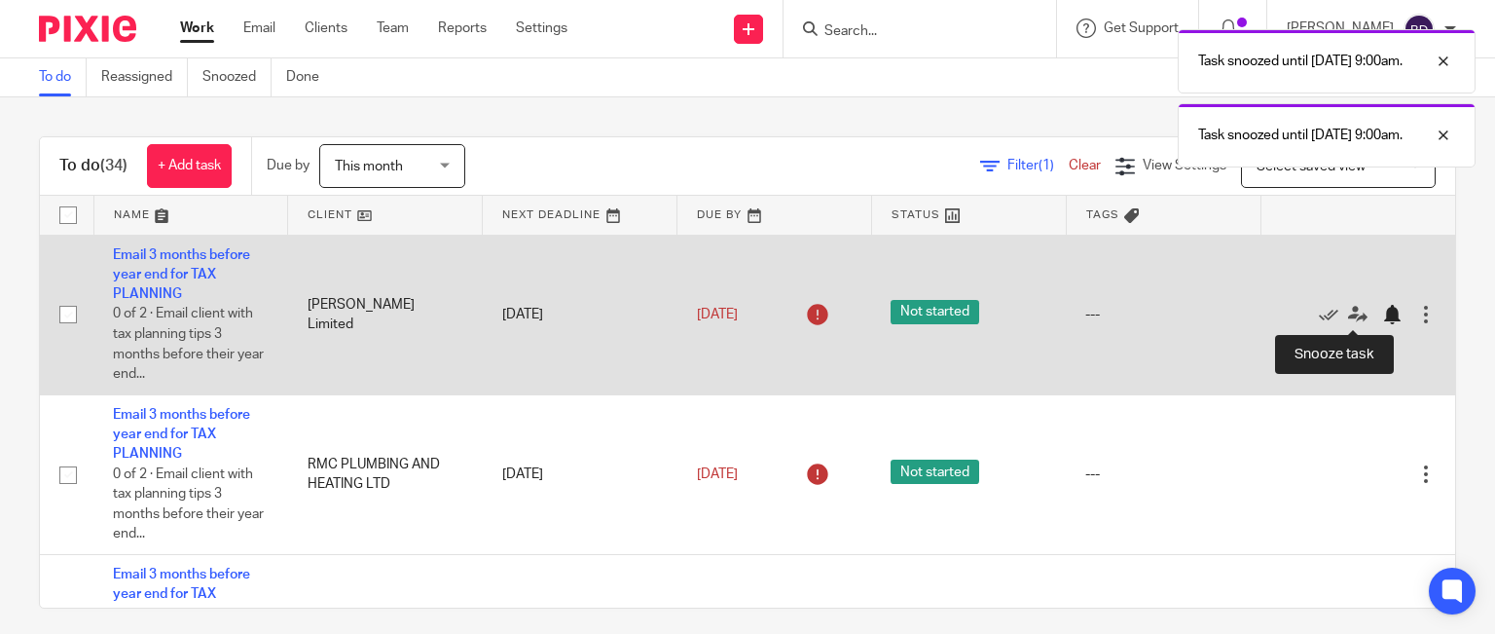
click at [1382, 311] on div at bounding box center [1391, 314] width 19 height 19
click at [1382, 317] on div at bounding box center [1391, 314] width 19 height 19
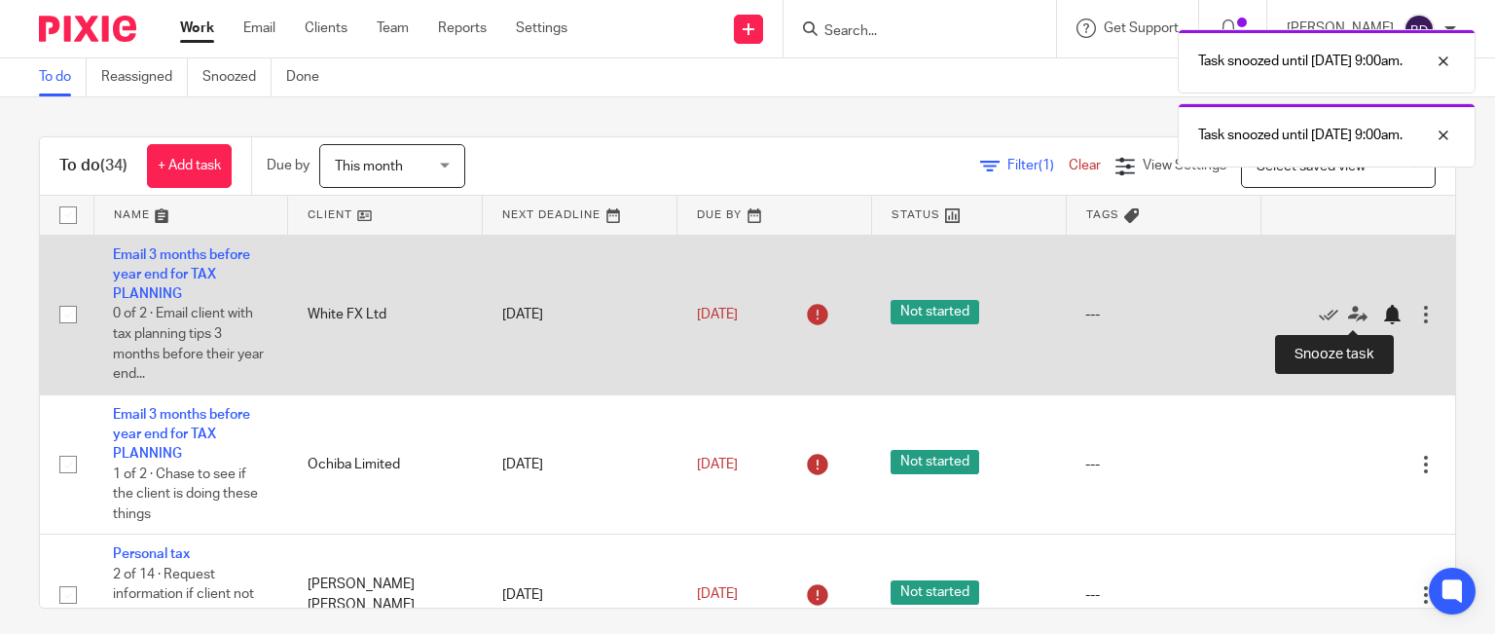
click at [1382, 319] on div at bounding box center [1391, 314] width 19 height 19
click at [1382, 318] on div at bounding box center [1391, 314] width 19 height 19
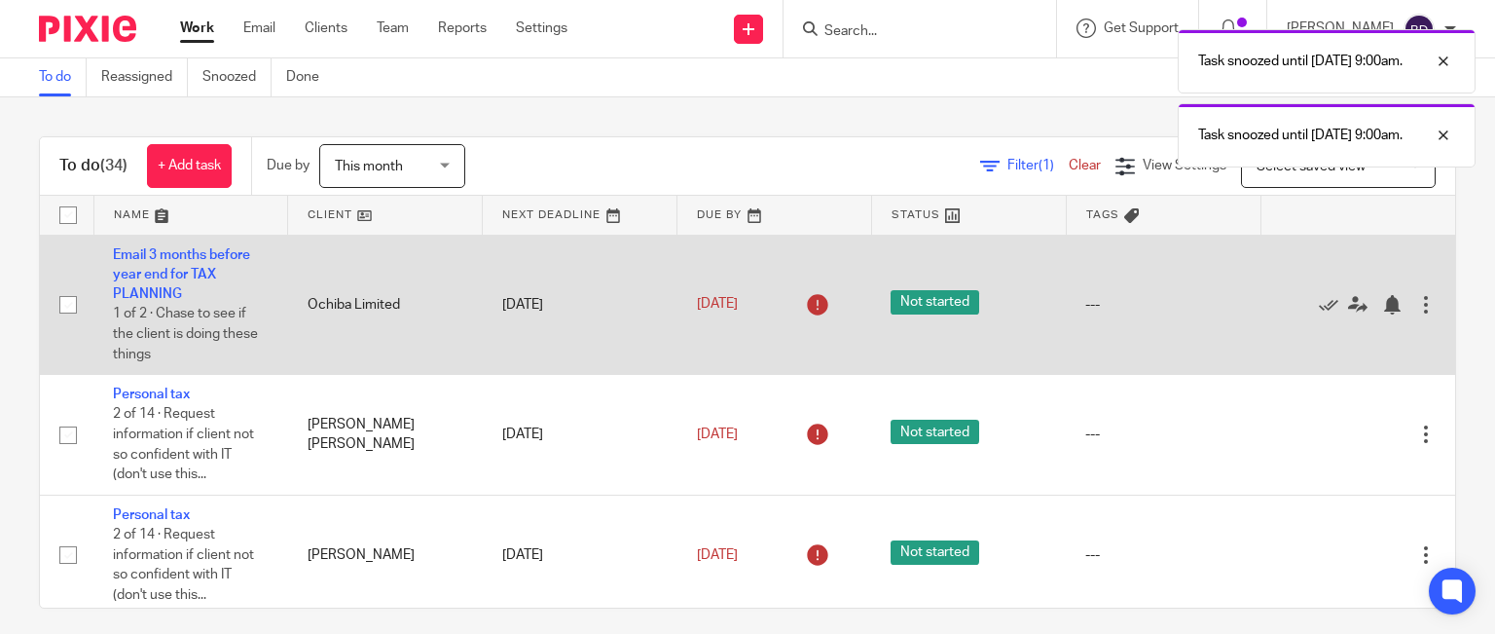
click at [1135, 279] on td "---" at bounding box center [1163, 305] width 195 height 140
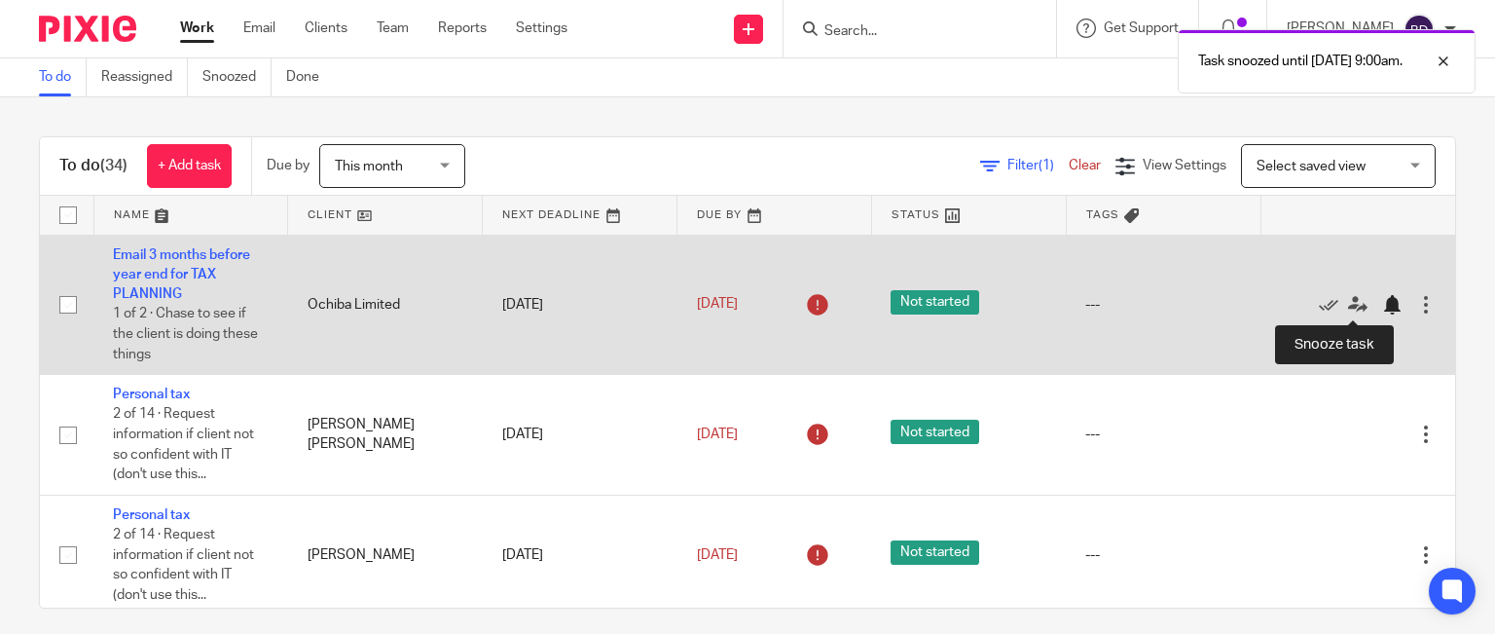
click at [1382, 302] on div at bounding box center [1391, 304] width 19 height 19
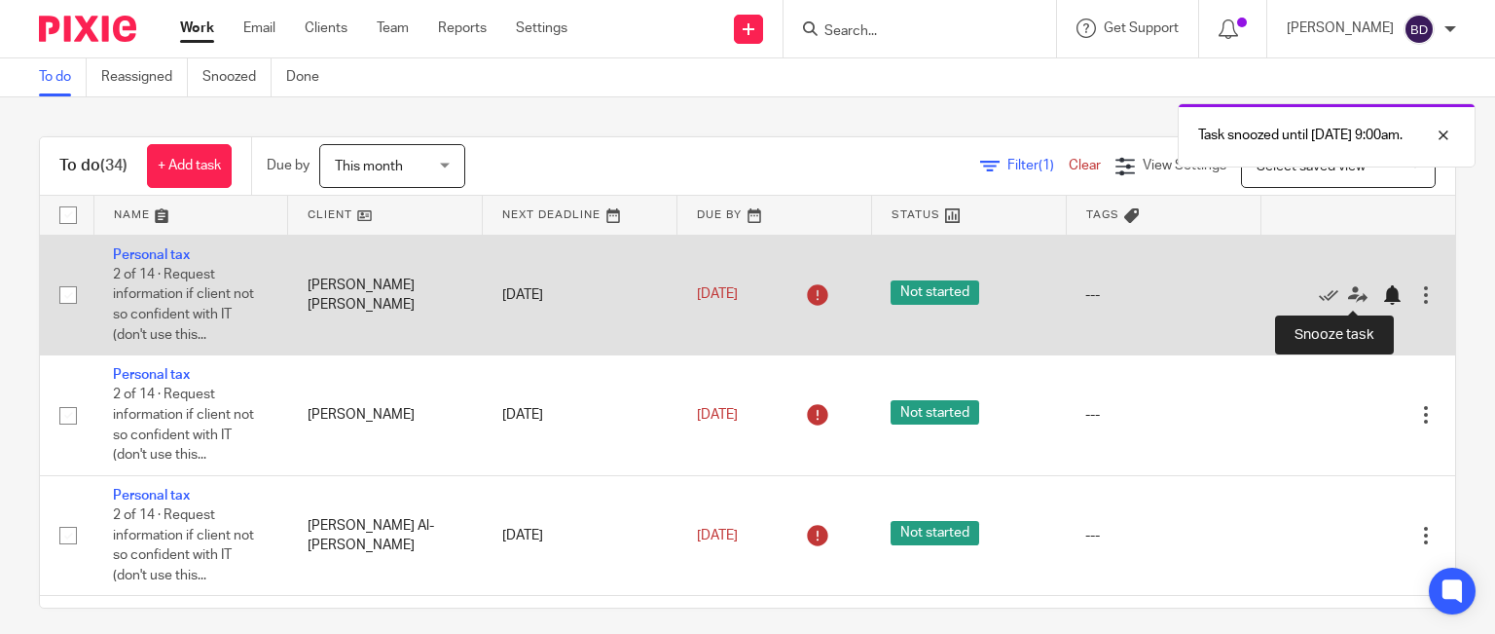
click at [1382, 288] on div at bounding box center [1391, 294] width 19 height 19
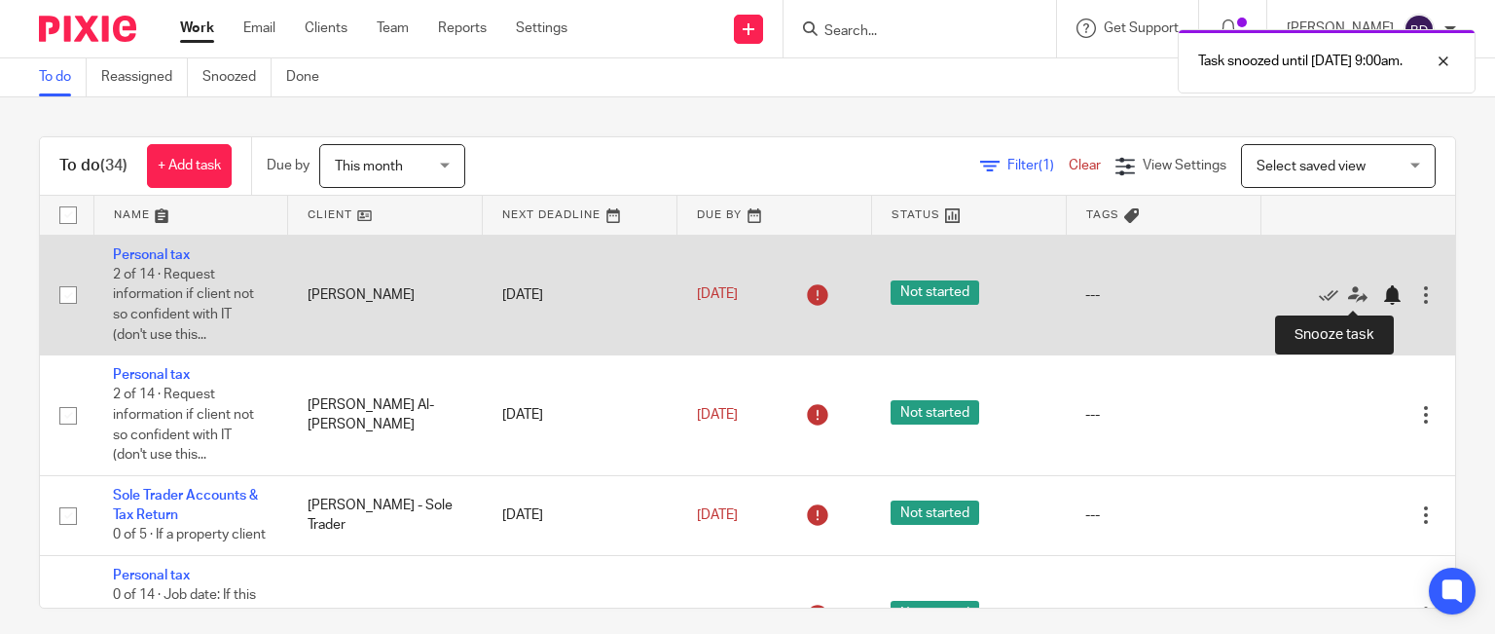
click at [1382, 294] on div at bounding box center [1391, 294] width 19 height 19
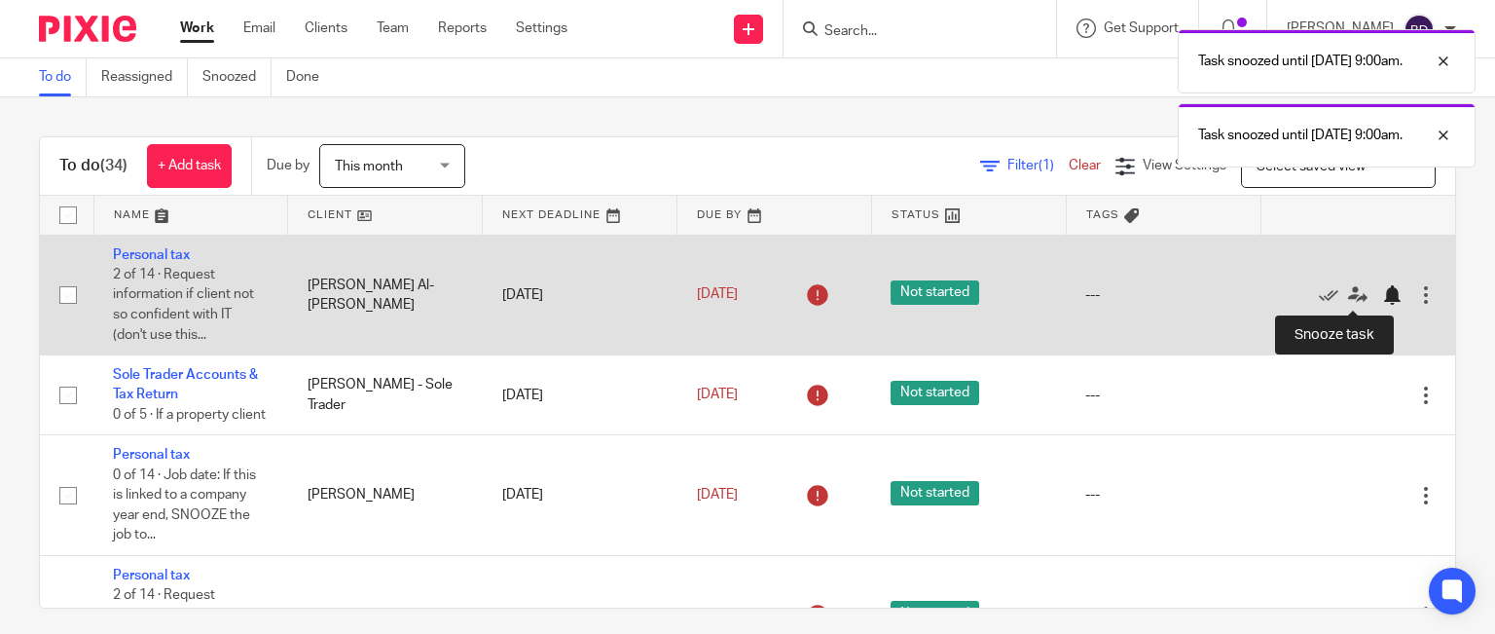
click at [1382, 295] on div at bounding box center [1391, 294] width 19 height 19
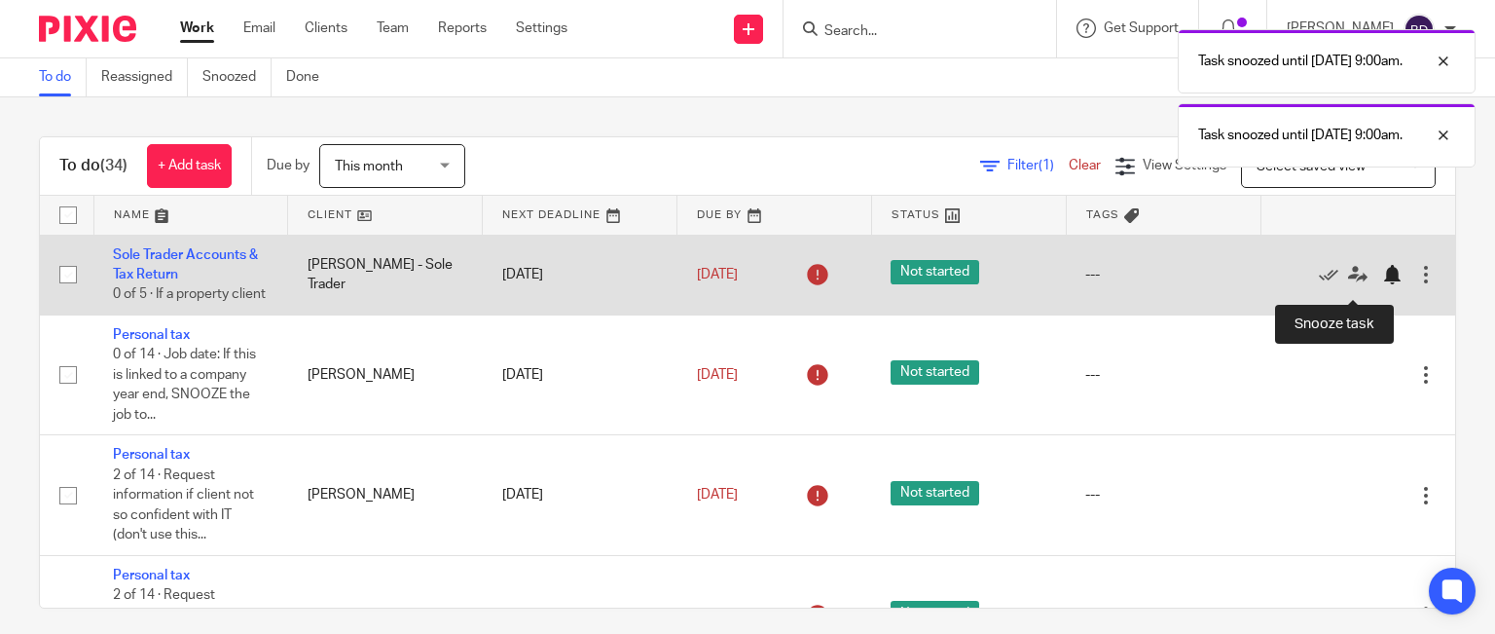
click at [1382, 283] on div at bounding box center [1391, 274] width 19 height 19
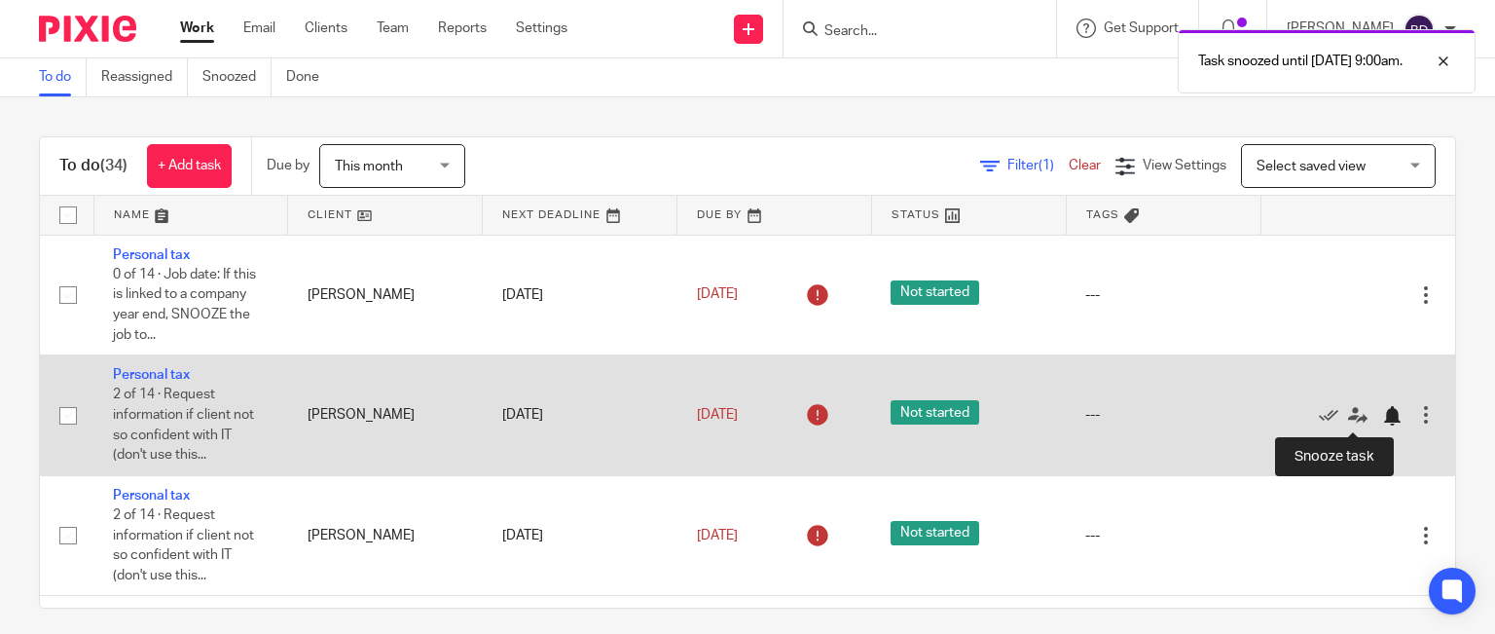
click at [1382, 422] on div at bounding box center [1391, 415] width 19 height 19
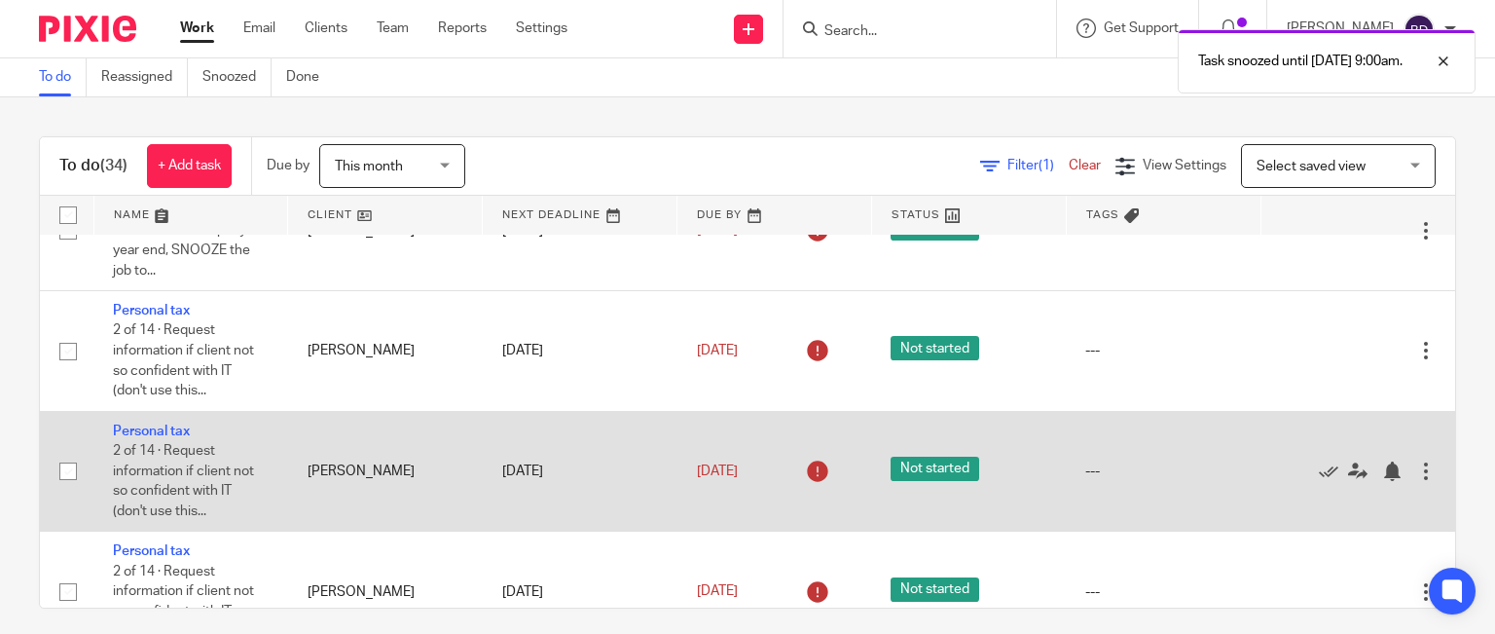
scroll to position [97, 0]
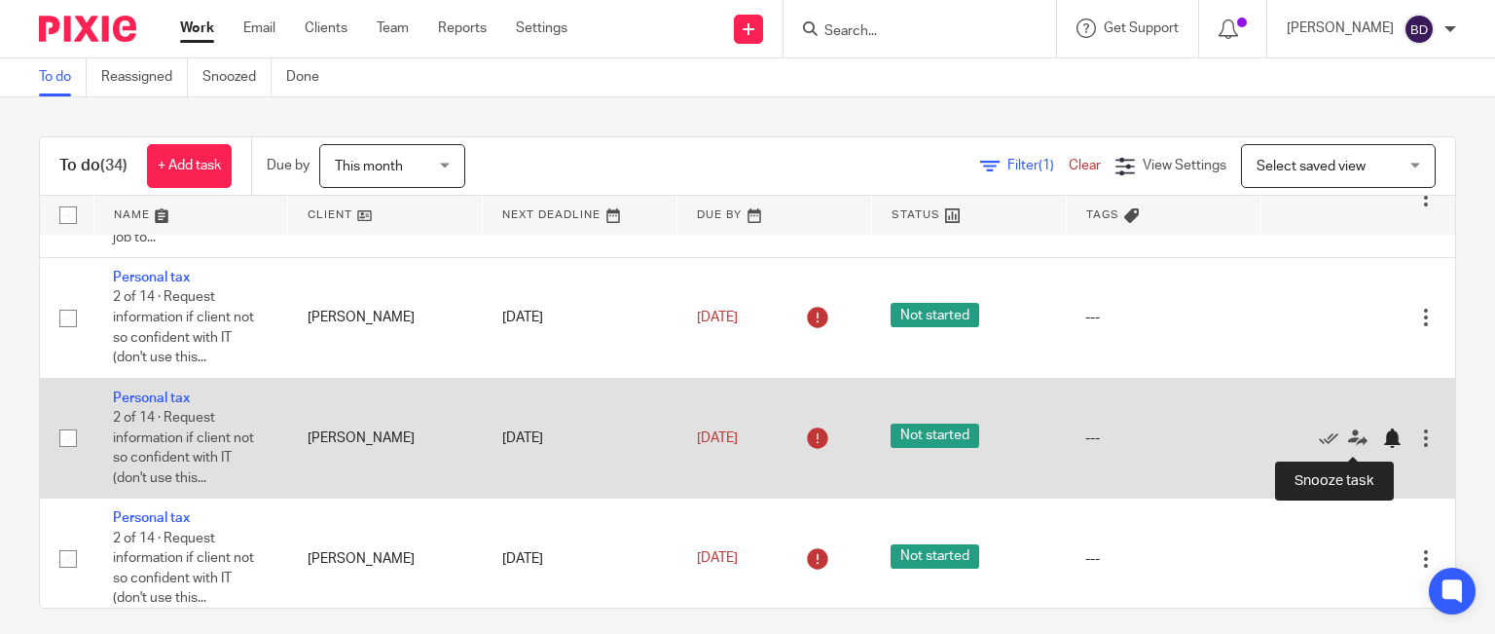
click at [1382, 443] on div at bounding box center [1391, 437] width 19 height 19
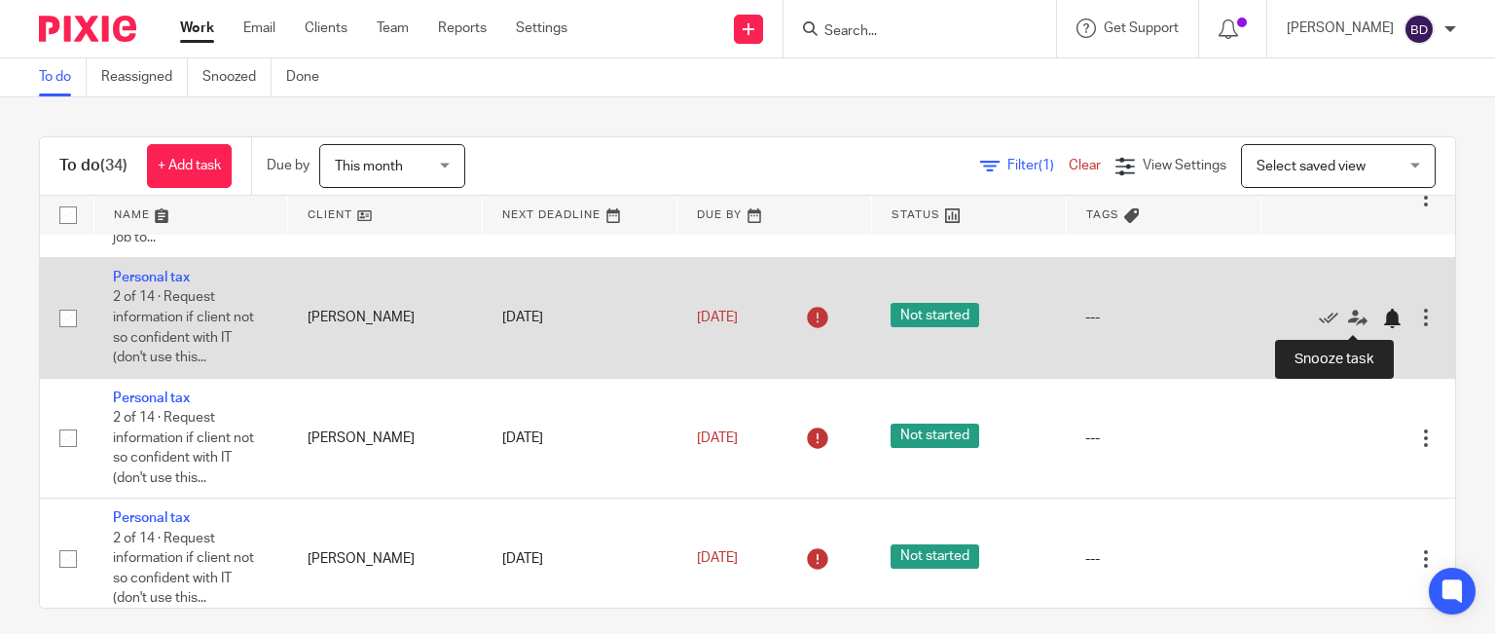
click at [1382, 322] on div at bounding box center [1391, 318] width 19 height 19
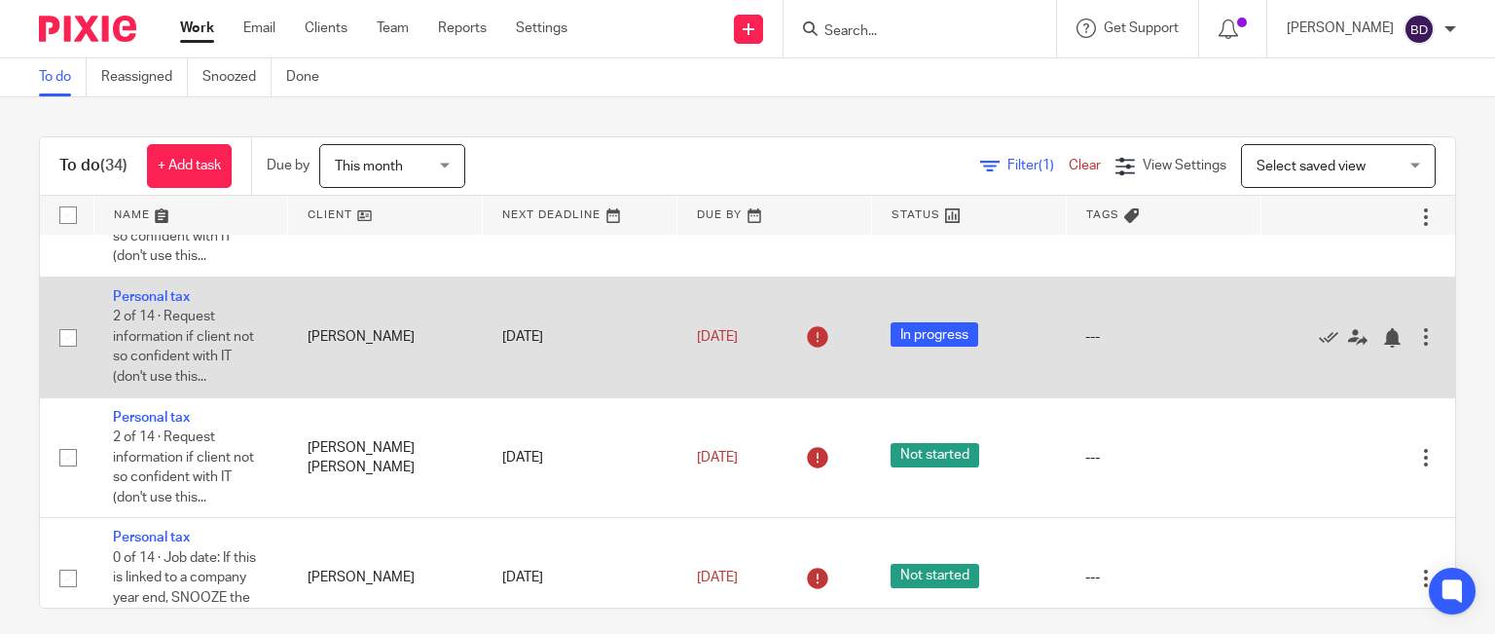
scroll to position [487, 0]
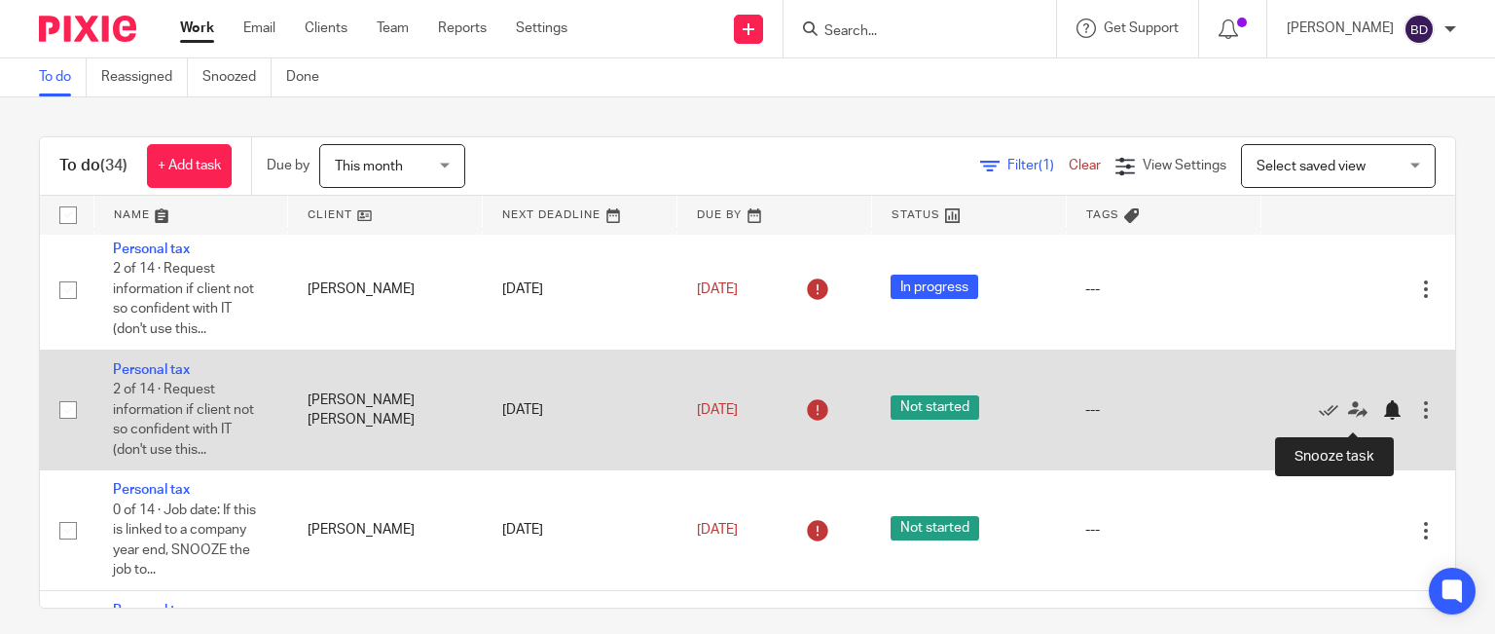
click at [1382, 412] on div at bounding box center [1391, 409] width 19 height 19
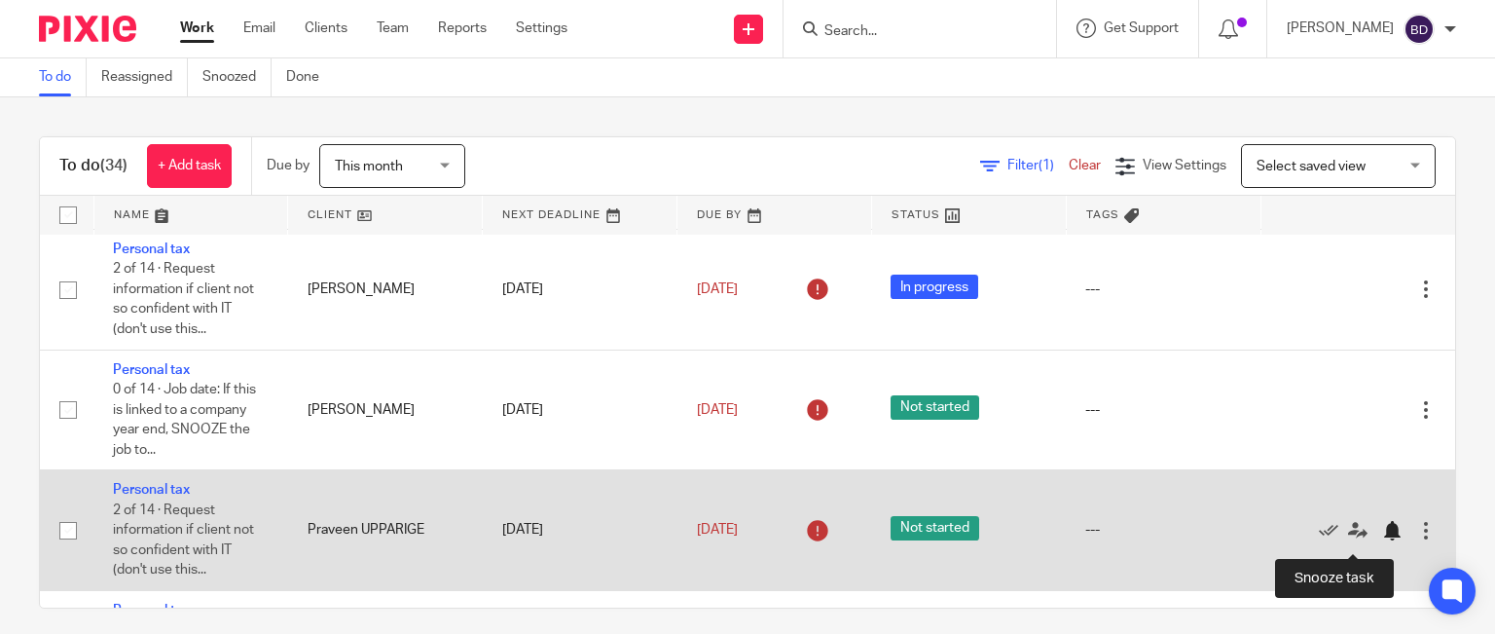
click at [1382, 538] on div at bounding box center [1391, 530] width 19 height 19
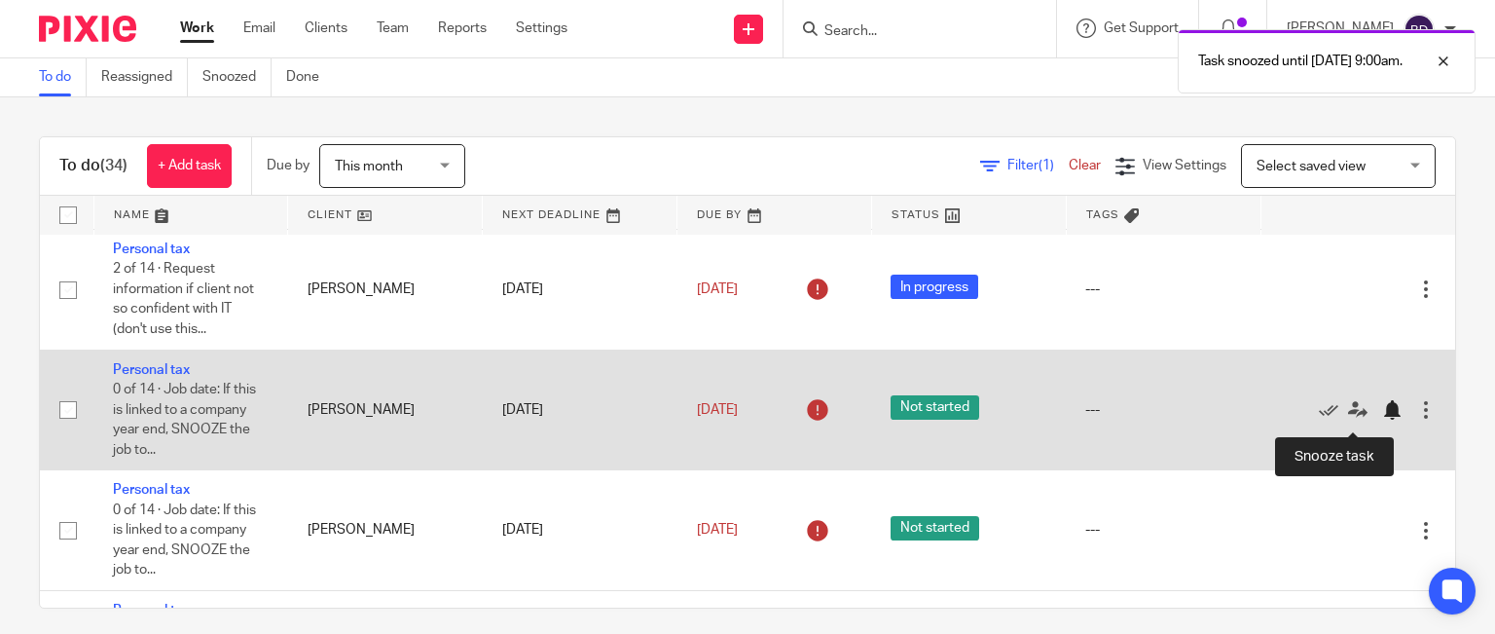
click at [1382, 413] on div at bounding box center [1391, 409] width 19 height 19
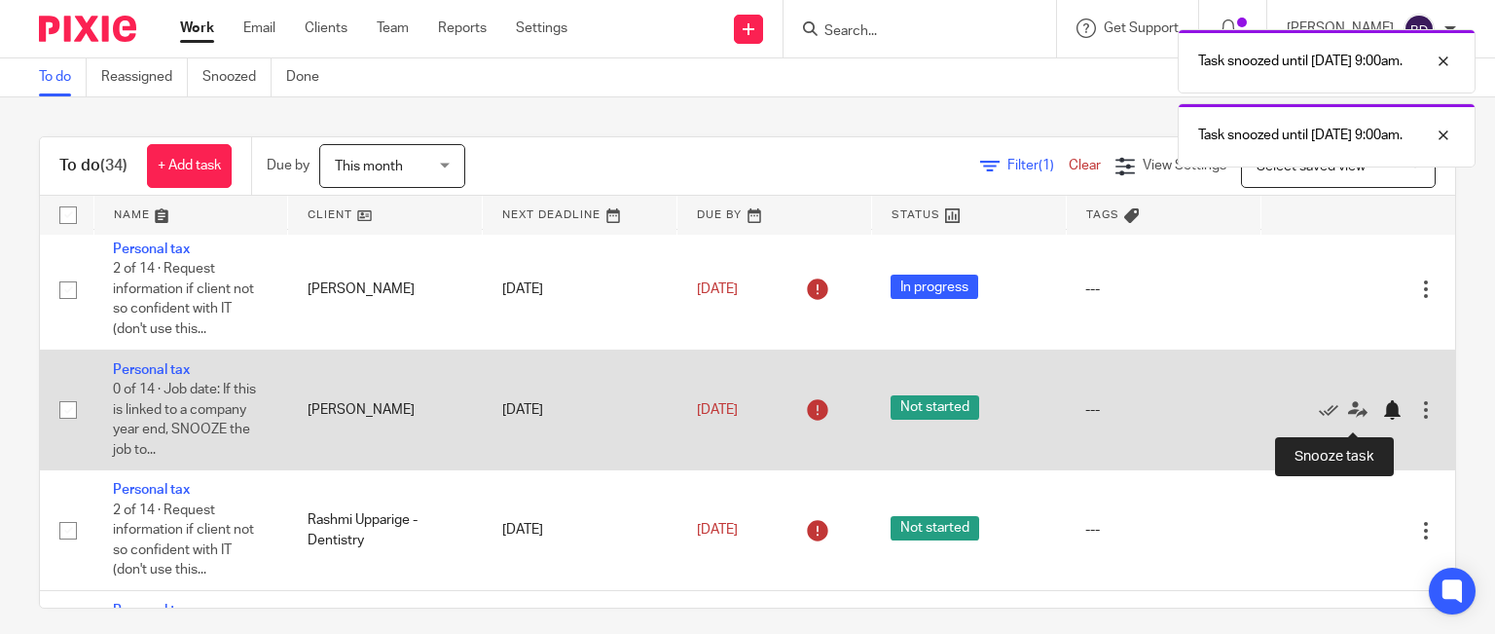
click at [1382, 416] on div at bounding box center [1391, 409] width 19 height 19
click at [1382, 417] on div at bounding box center [1391, 409] width 19 height 19
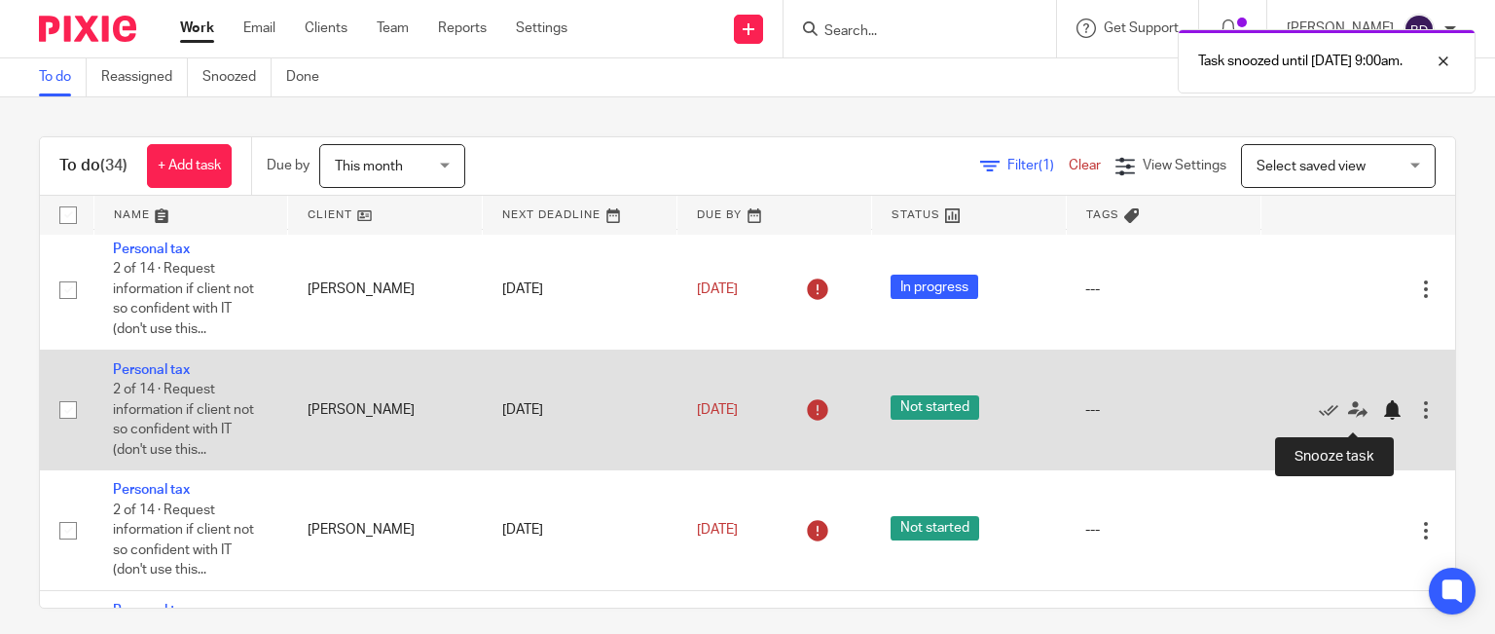
click at [1382, 419] on div at bounding box center [1391, 409] width 19 height 19
click at [1382, 412] on div at bounding box center [1391, 409] width 19 height 19
click at [1382, 419] on div at bounding box center [1391, 409] width 19 height 19
click at [1382, 417] on div at bounding box center [1391, 409] width 19 height 19
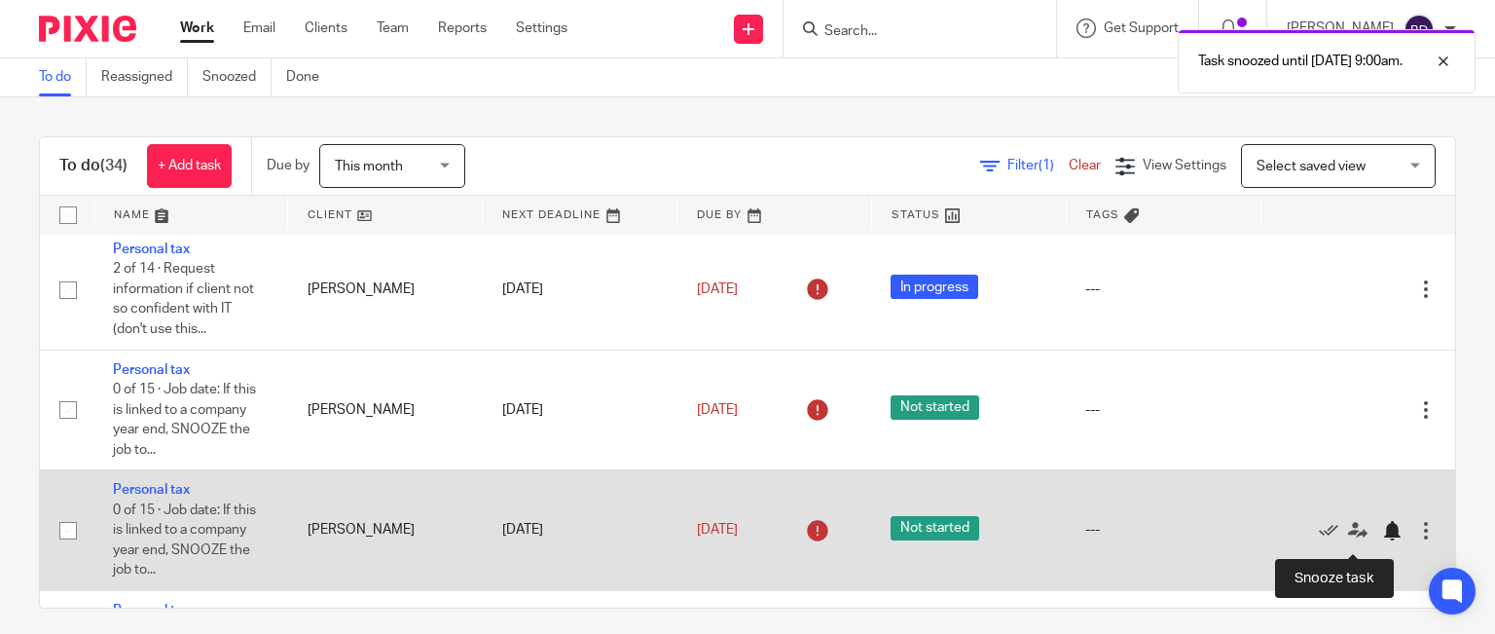
click at [1382, 540] on div at bounding box center [1391, 530] width 19 height 19
click at [1382, 536] on div at bounding box center [1391, 530] width 19 height 19
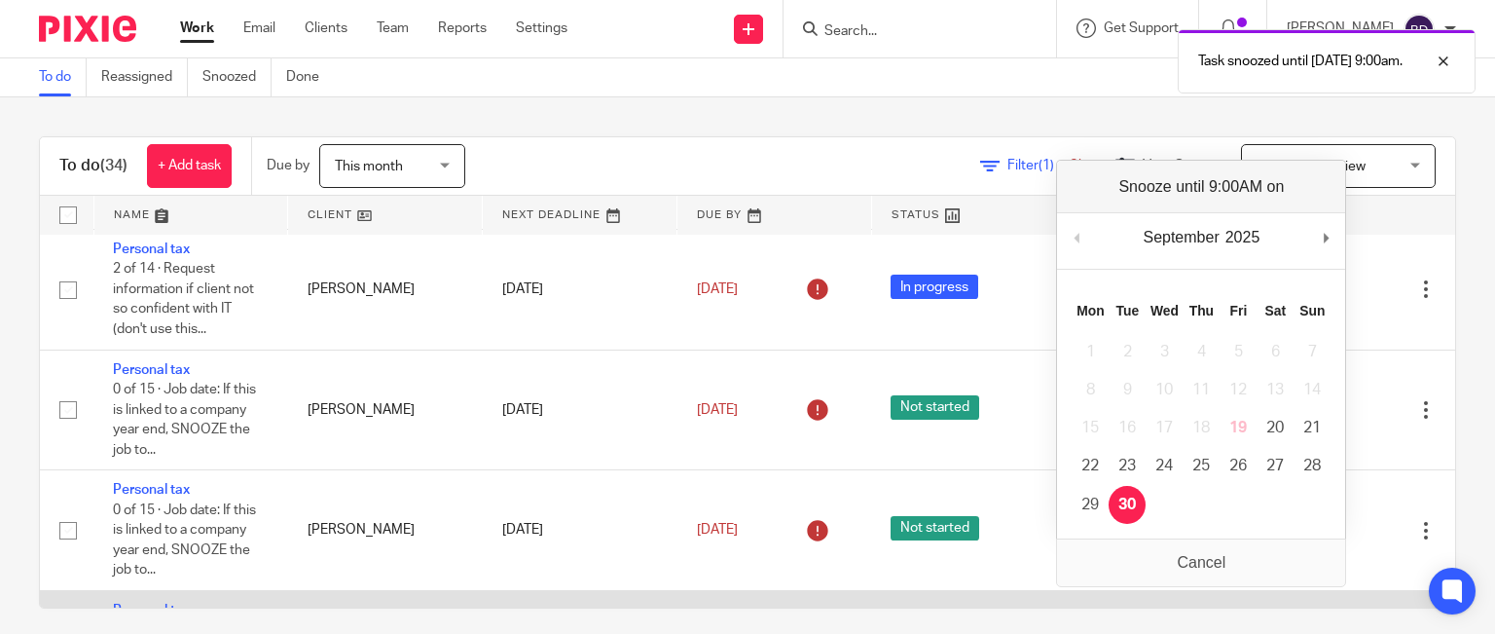
drag, startPoint x: 1137, startPoint y: 505, endPoint x: 1157, endPoint y: 505, distance: 20.4
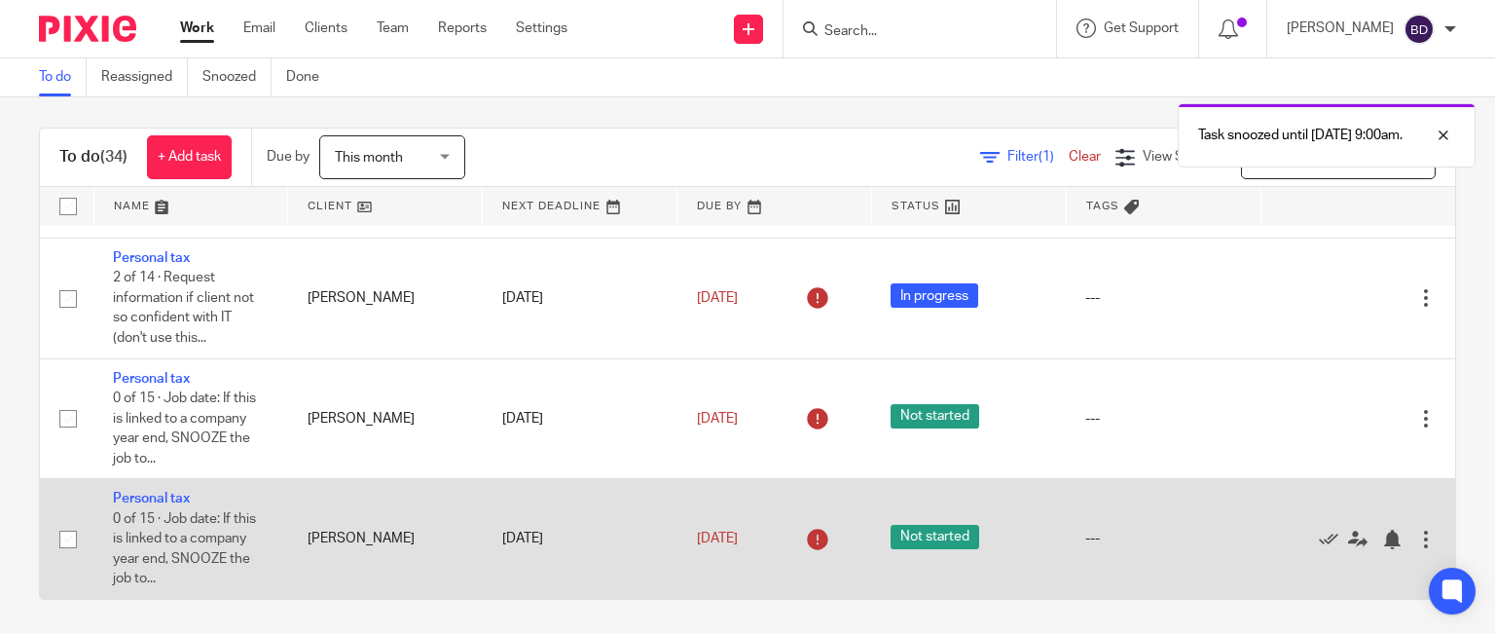
scroll to position [13, 0]
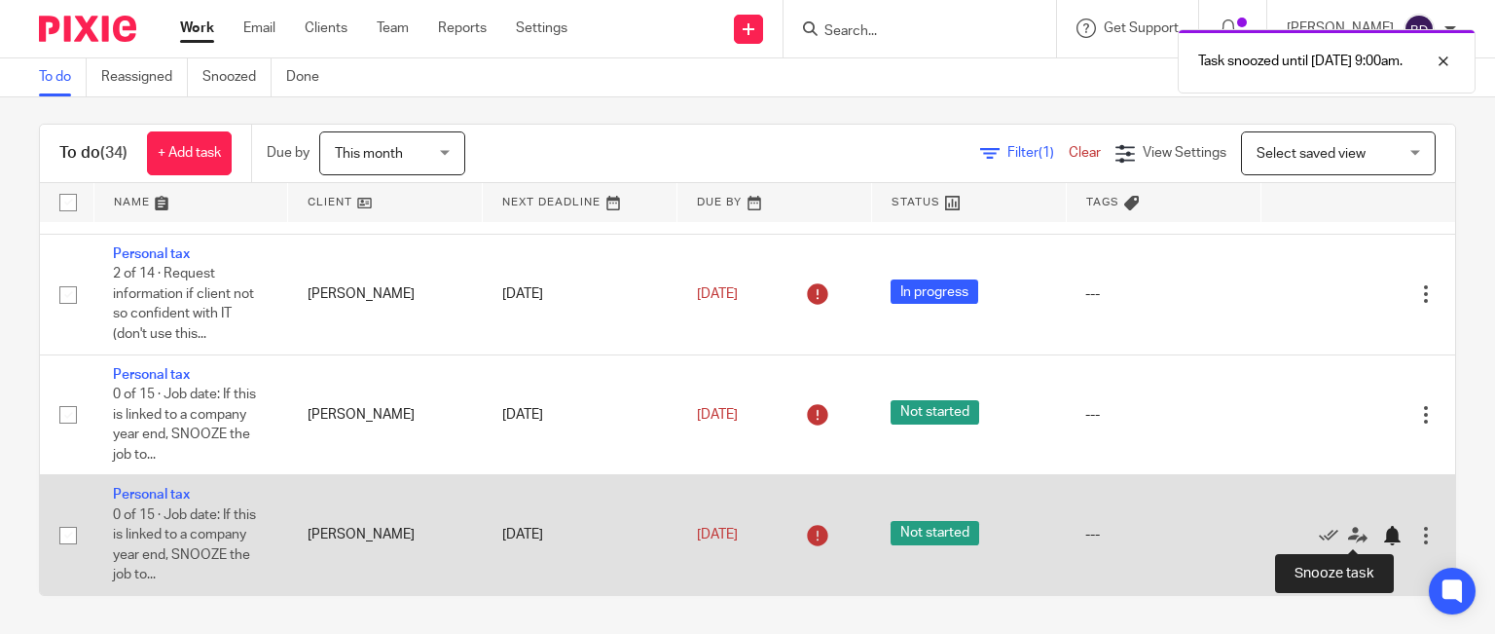
click at [1382, 535] on div at bounding box center [1391, 535] width 19 height 19
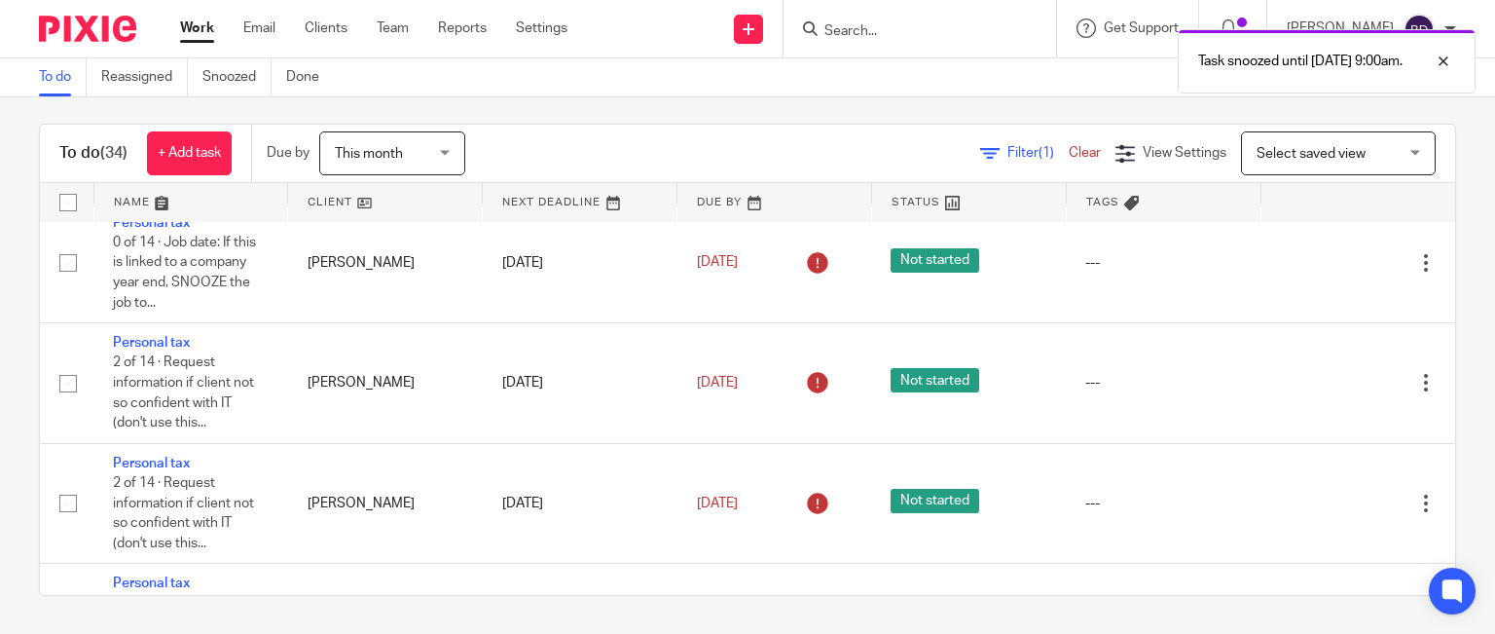
scroll to position [0, 0]
